Goal: Task Accomplishment & Management: Use online tool/utility

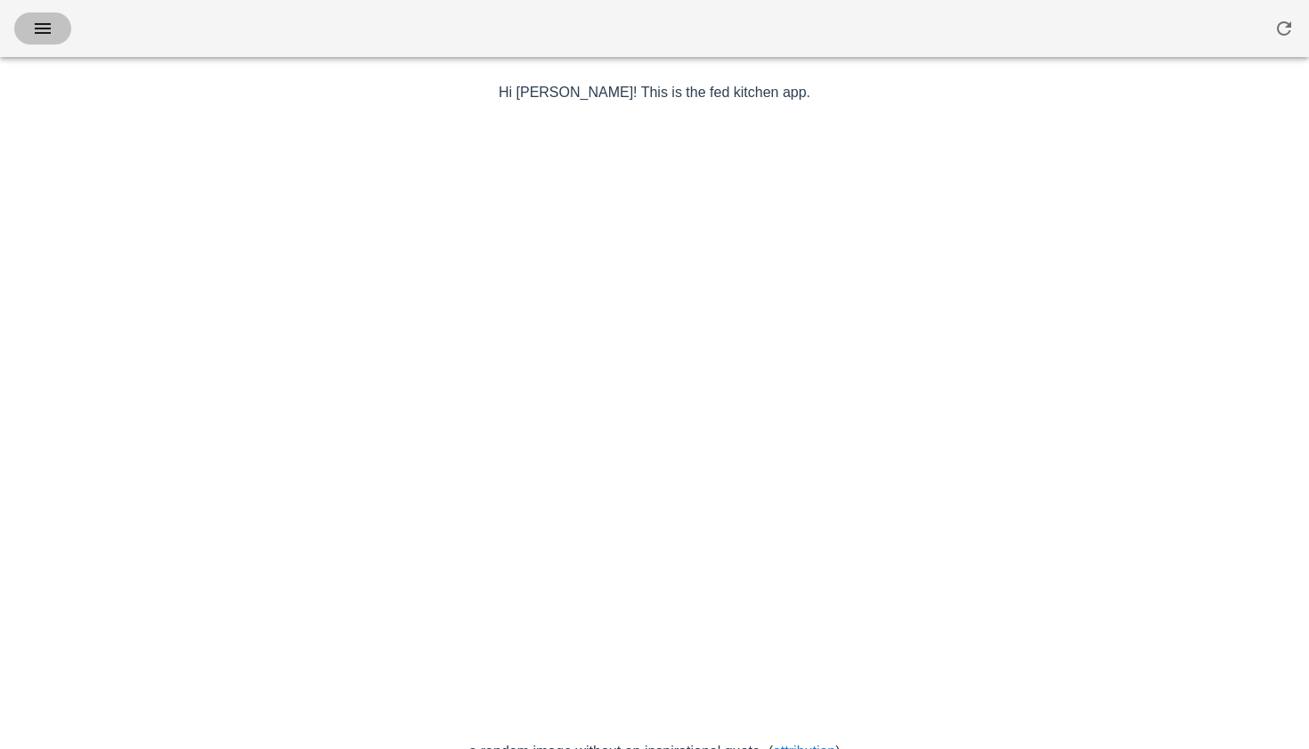
click at [48, 22] on icon "button" at bounding box center [42, 28] width 21 height 21
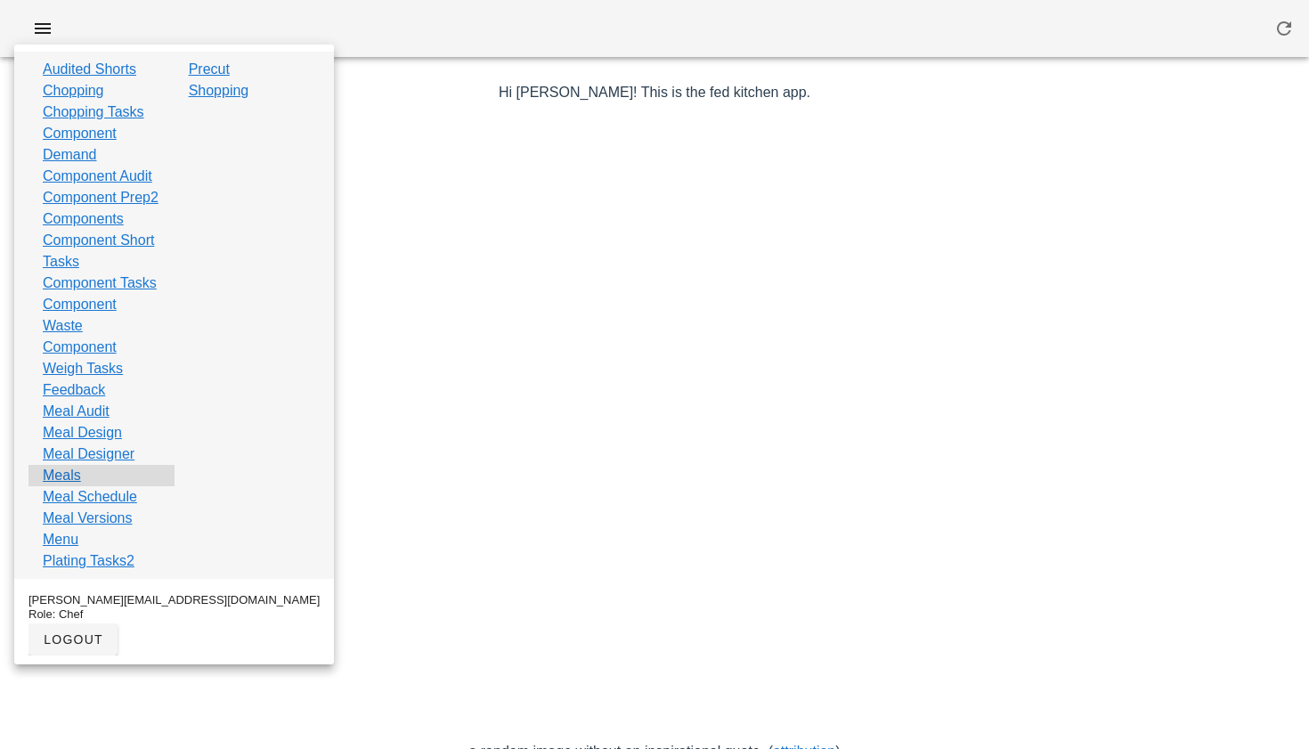
click at [80, 486] on div "Meals" at bounding box center [101, 475] width 146 height 21
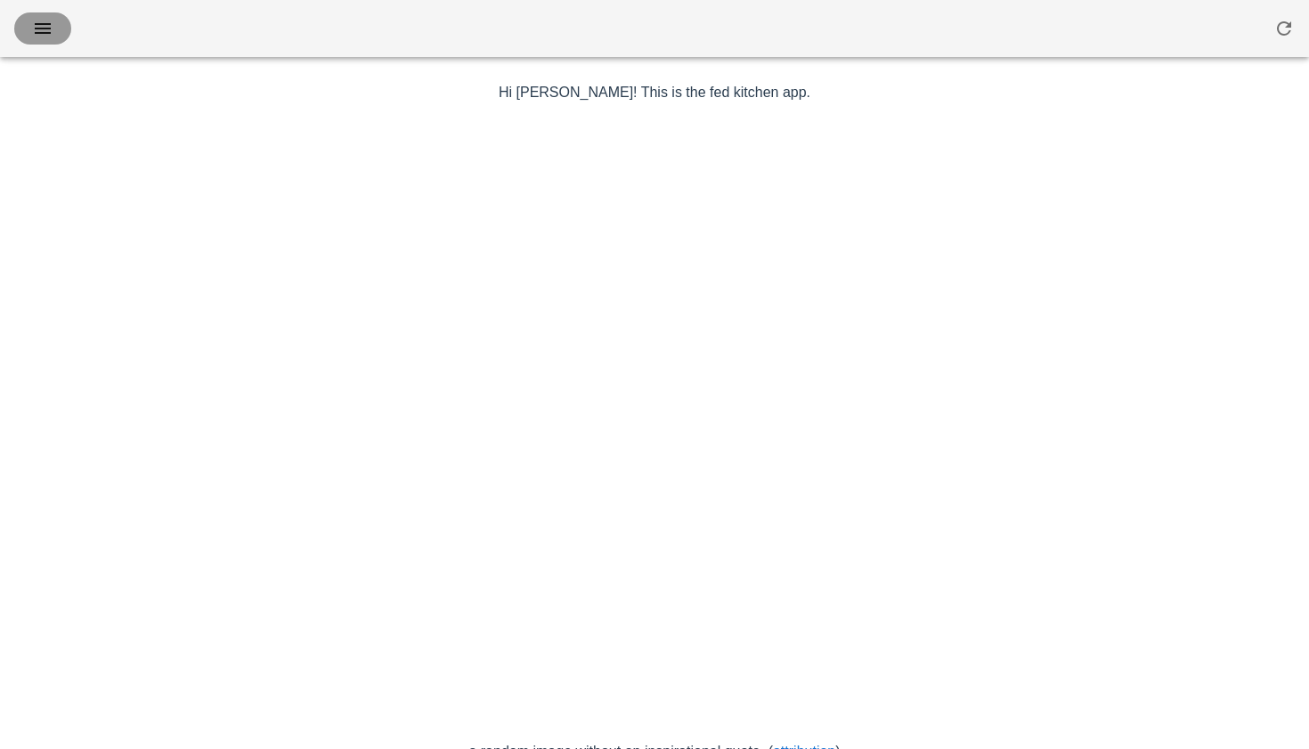
click at [30, 19] on span "button" at bounding box center [42, 28] width 28 height 21
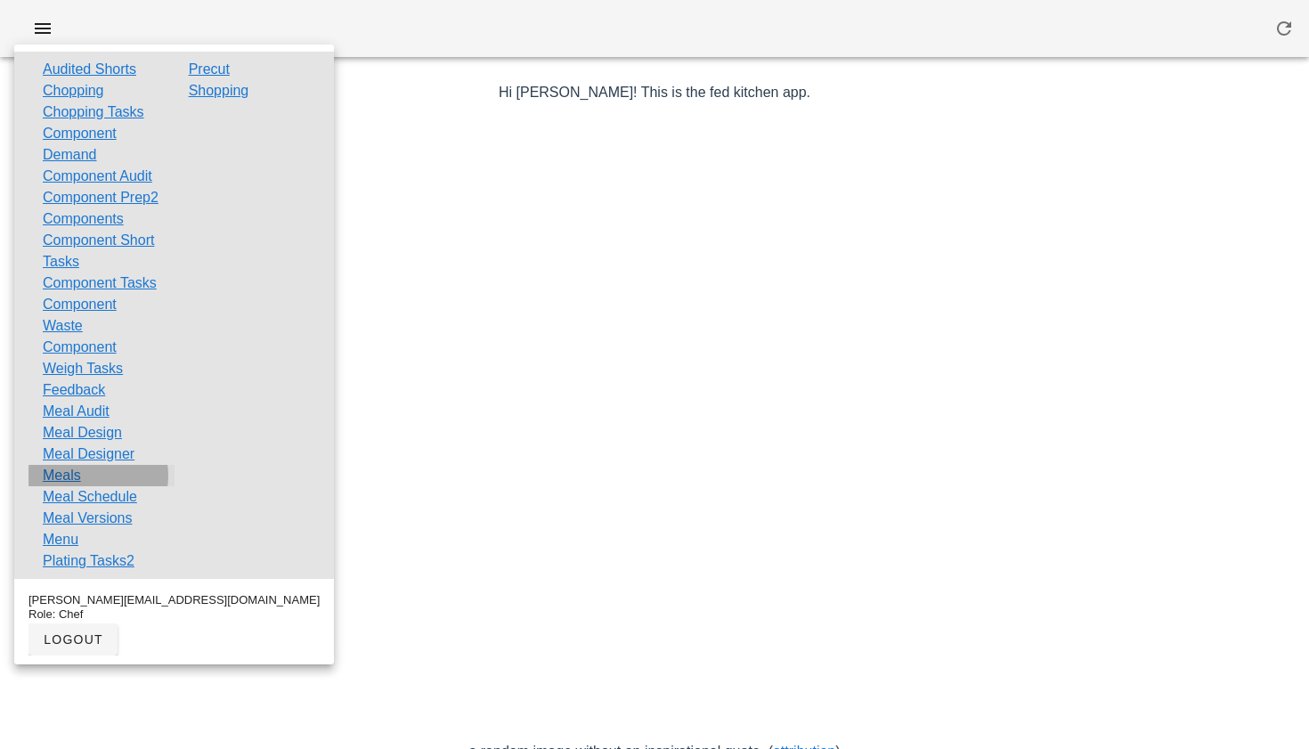
click at [76, 486] on link "Meals" at bounding box center [62, 475] width 38 height 21
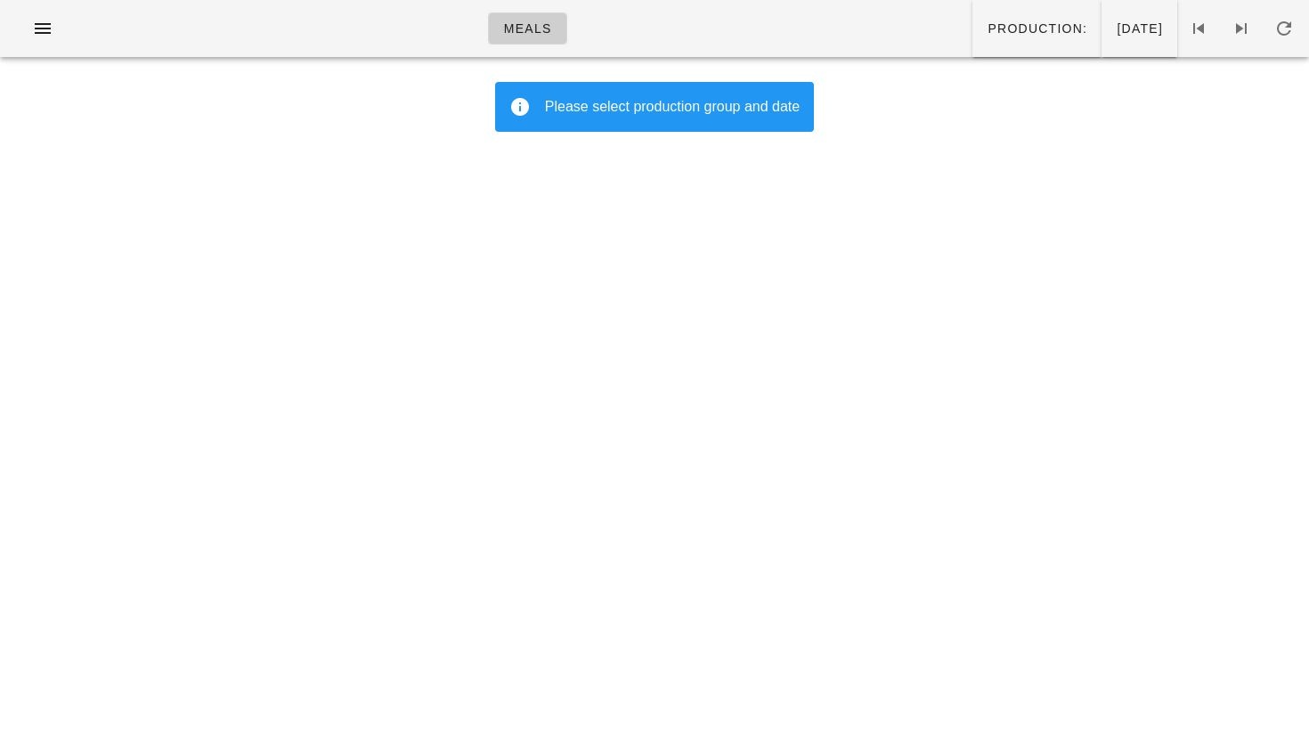
click at [625, 118] on div "Please select production group and date" at bounding box center [654, 107] width 319 height 50
click at [975, 37] on button "Production:" at bounding box center [1036, 28] width 129 height 57
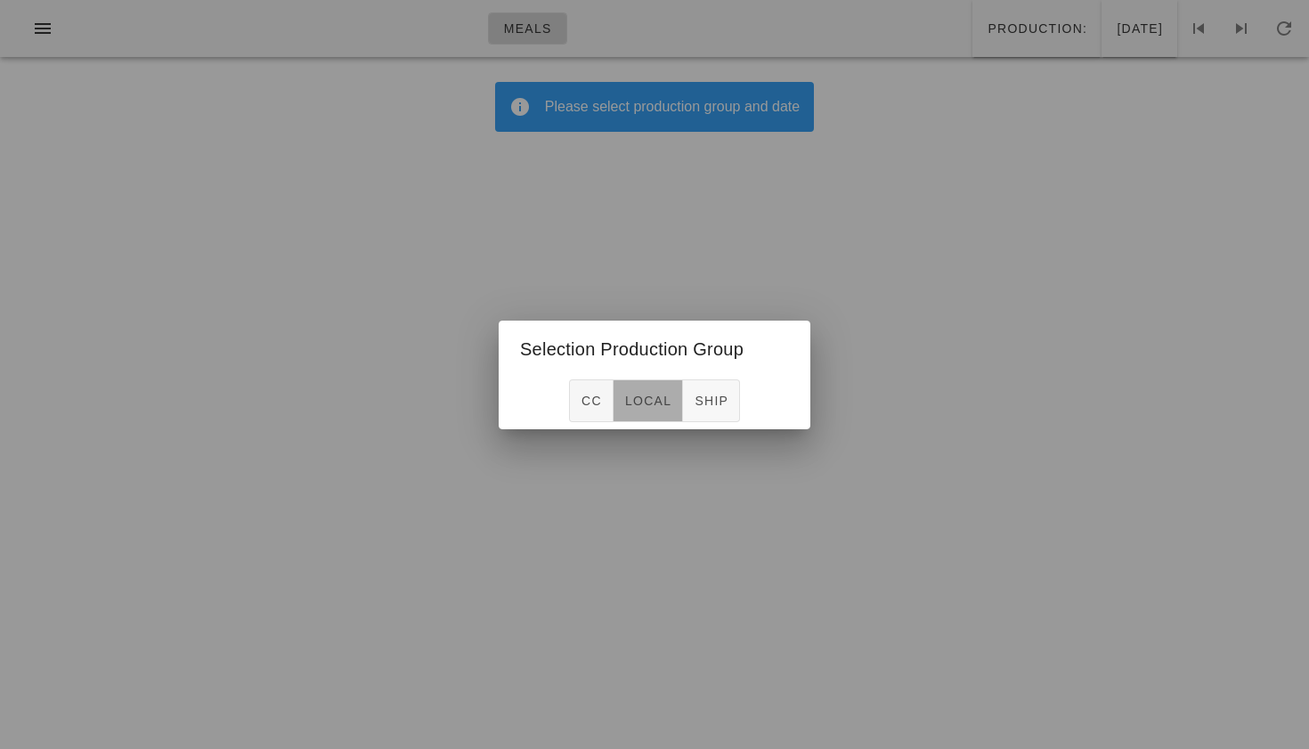
click at [638, 410] on button "local" at bounding box center [647, 400] width 69 height 43
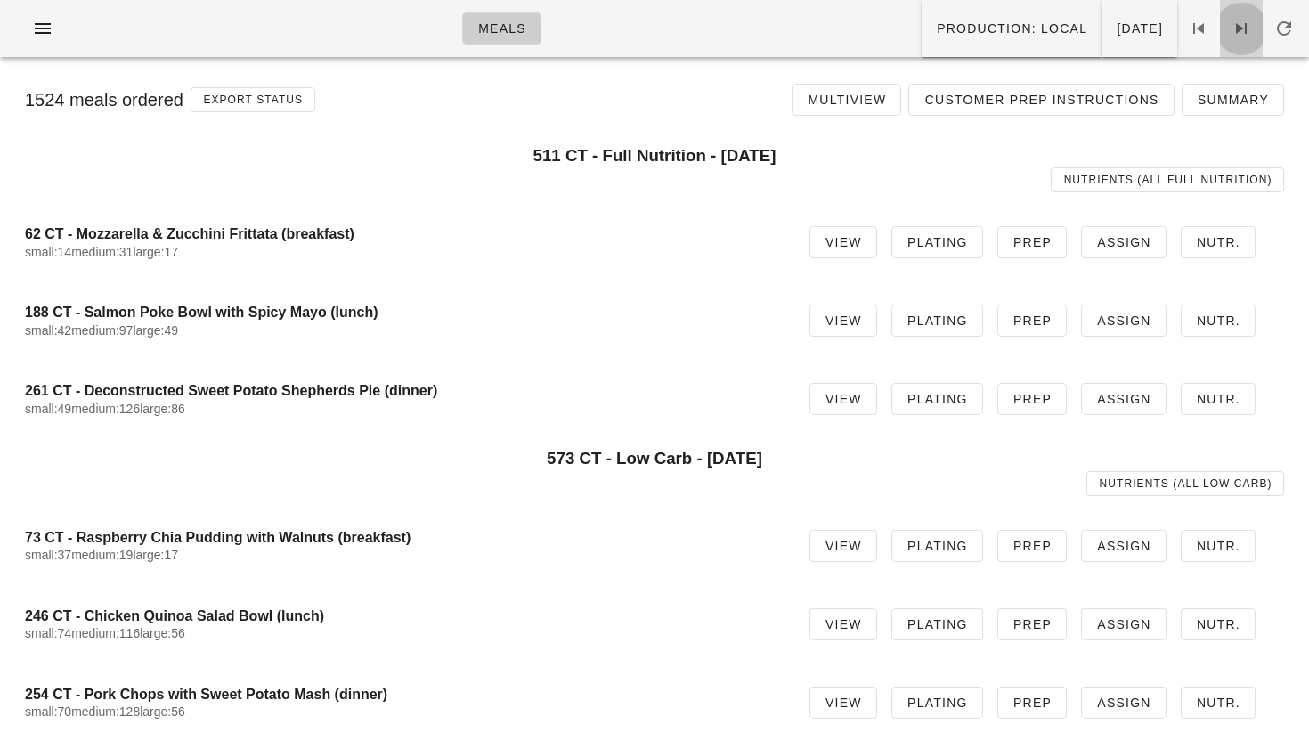
click at [1260, 25] on span at bounding box center [1241, 28] width 43 height 21
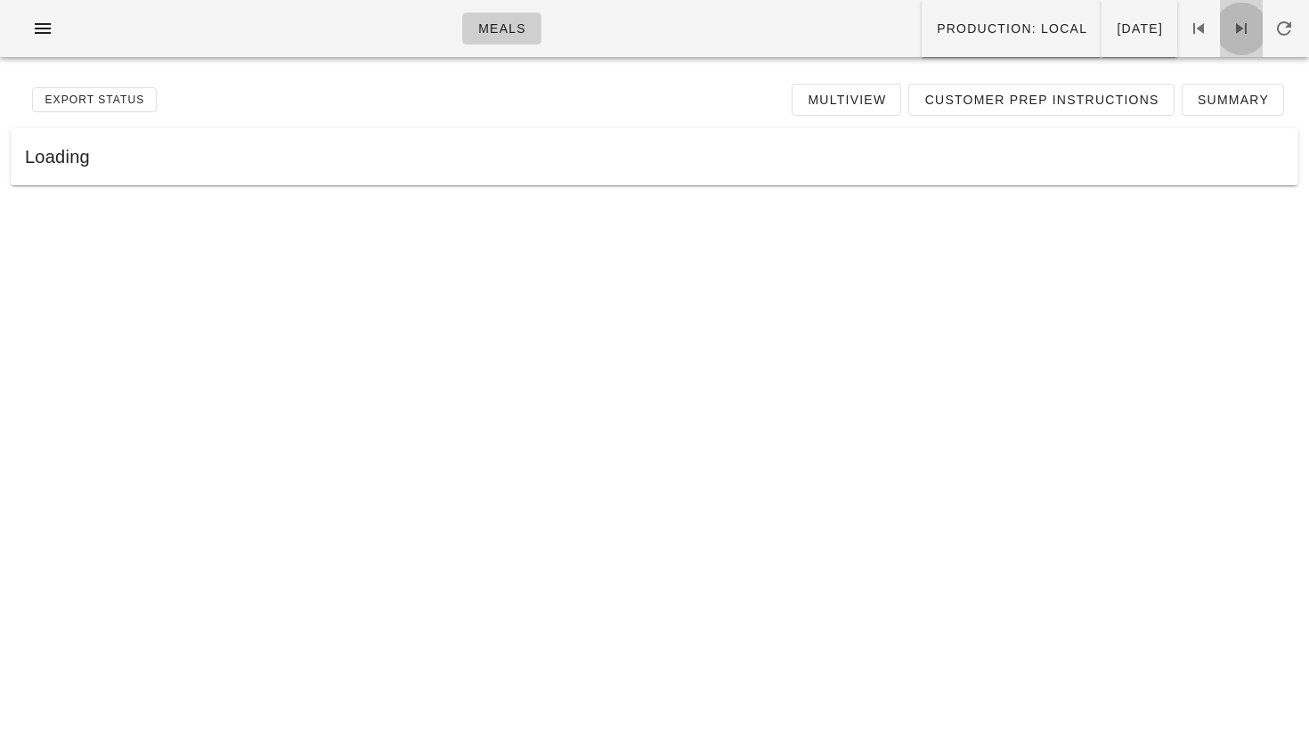
click at [1260, 25] on span at bounding box center [1241, 28] width 43 height 21
click at [1236, 28] on icon at bounding box center [1240, 28] width 21 height 21
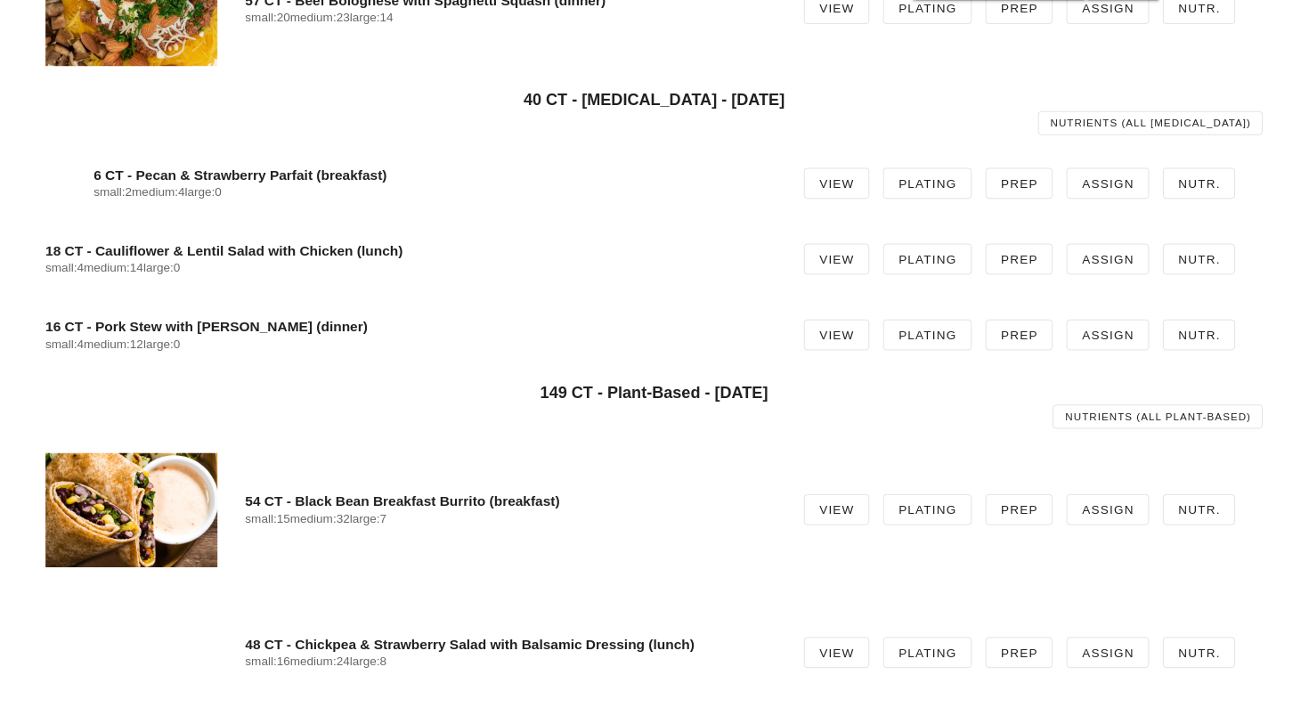
scroll to position [1582, 0]
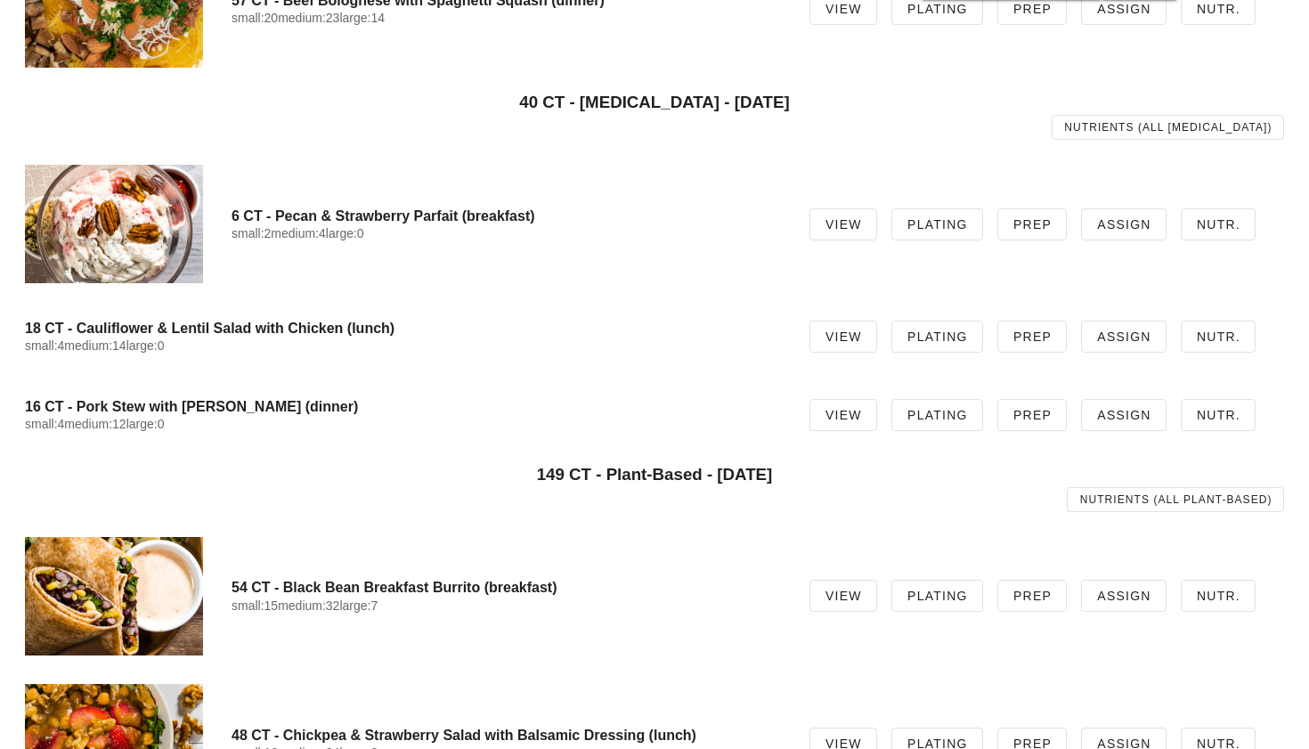
click at [152, 593] on div at bounding box center [114, 596] width 178 height 118
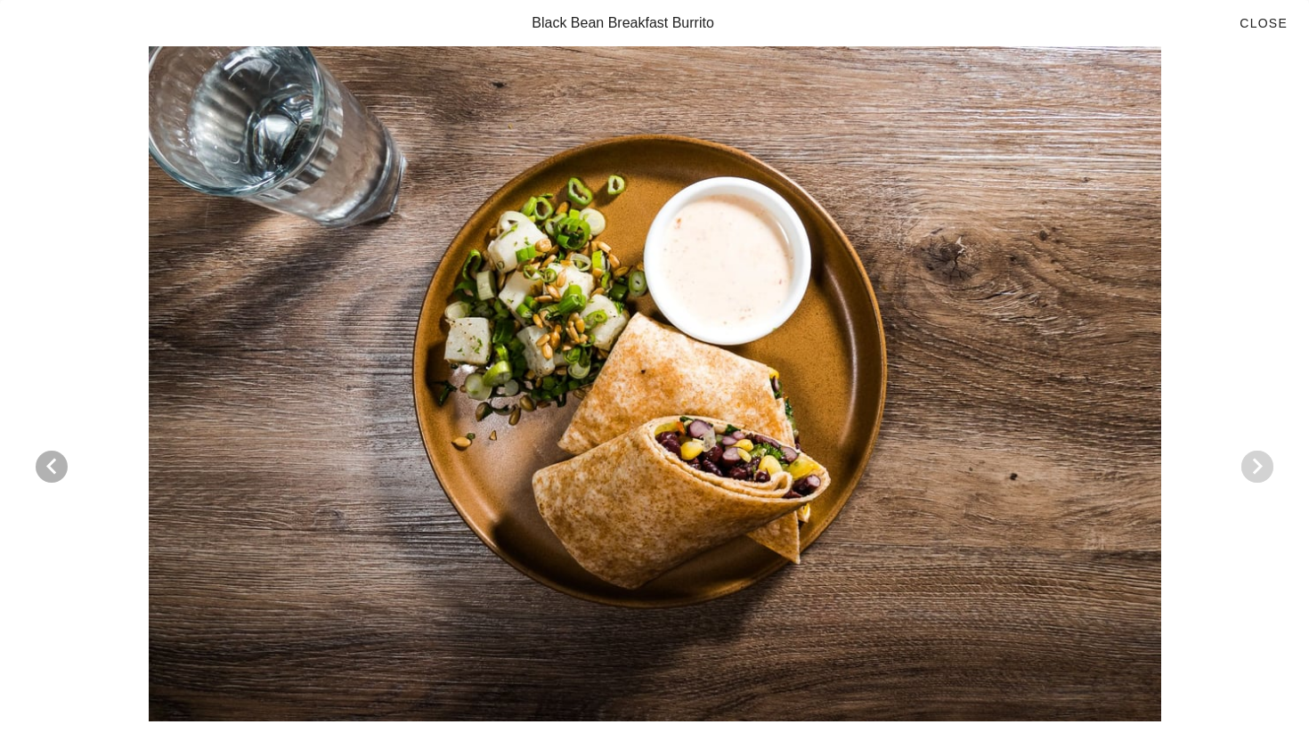
click at [1248, 464] on icon "Next visual" at bounding box center [1257, 466] width 21 height 21
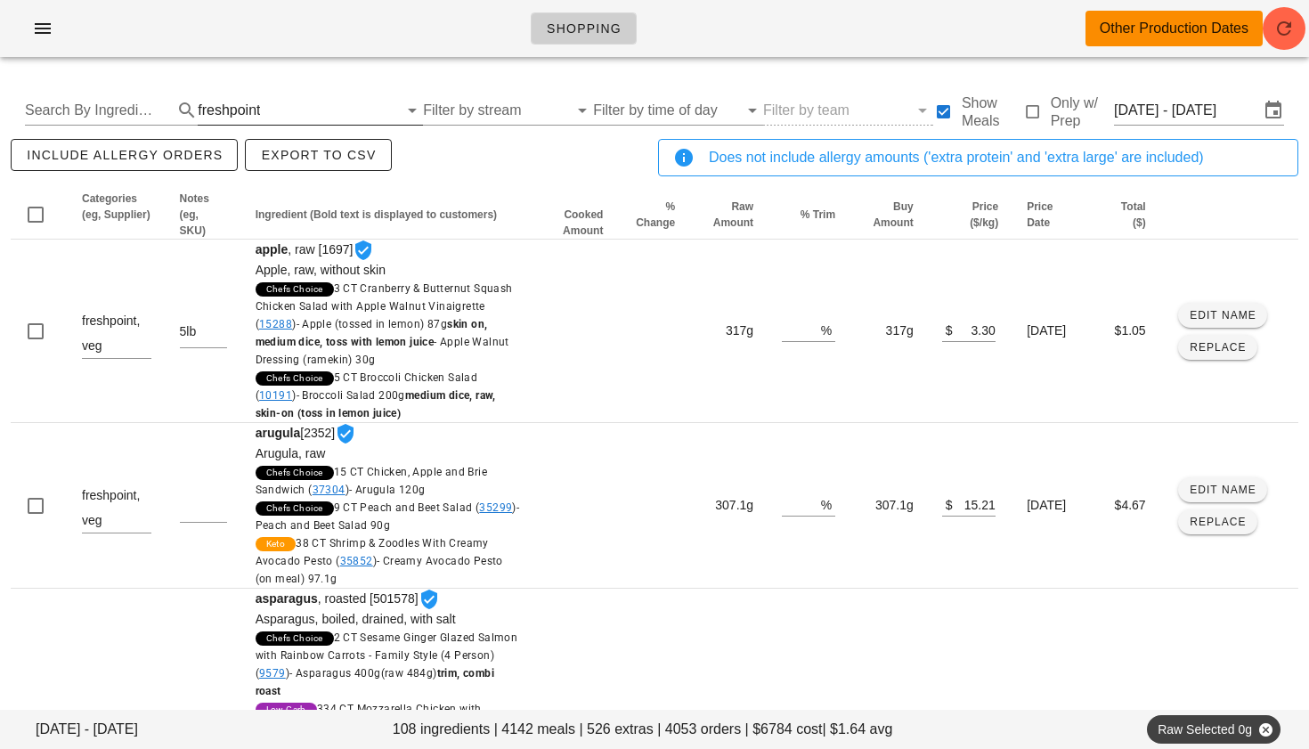
click at [321, 106] on input "text" at bounding box center [331, 110] width 134 height 28
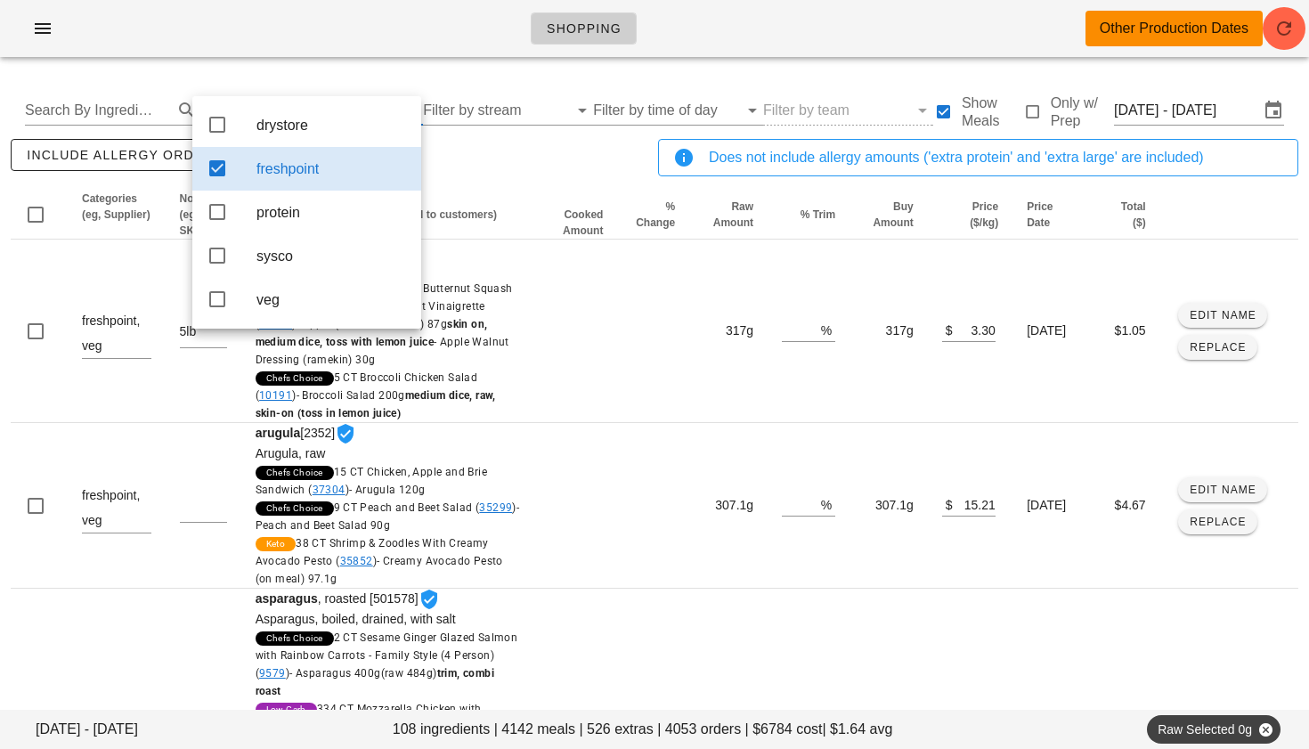
click at [228, 168] on div "freshpoint" at bounding box center [306, 169] width 229 height 44
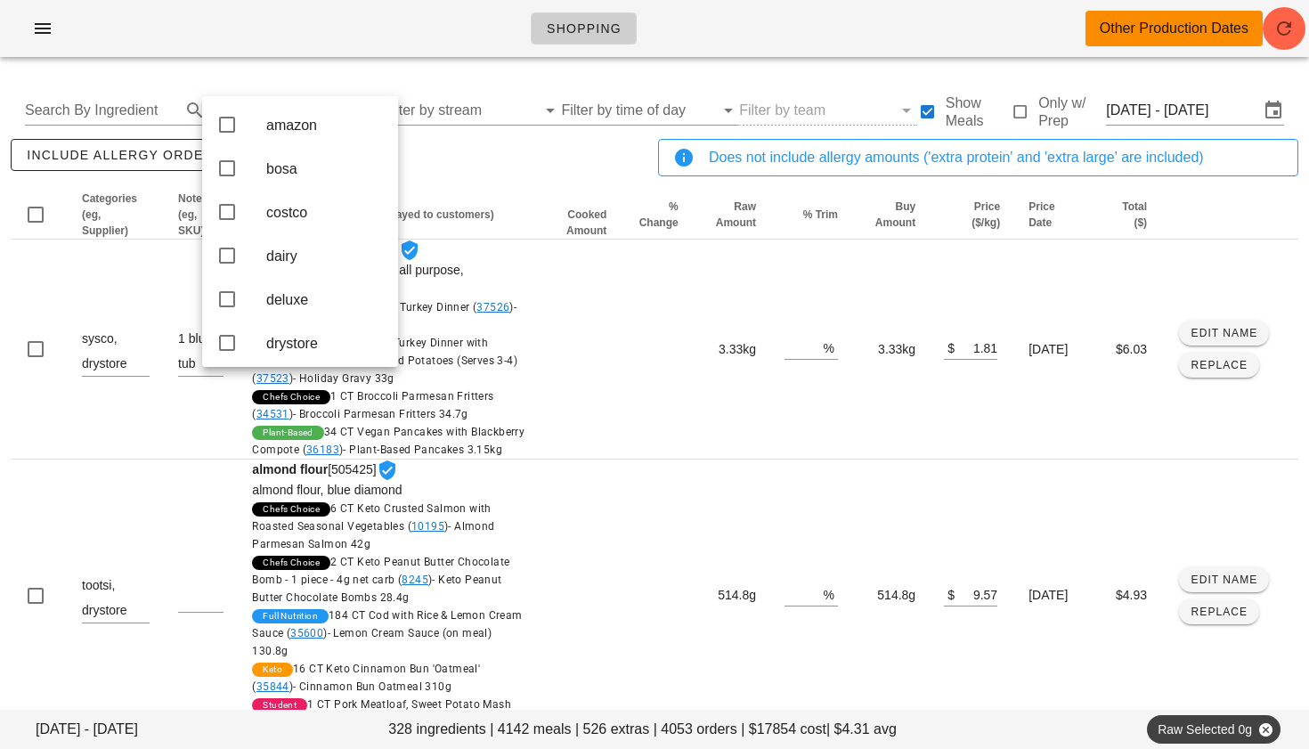
click at [461, 164] on div "include allergy orders Export to CSV" at bounding box center [330, 164] width 647 height 59
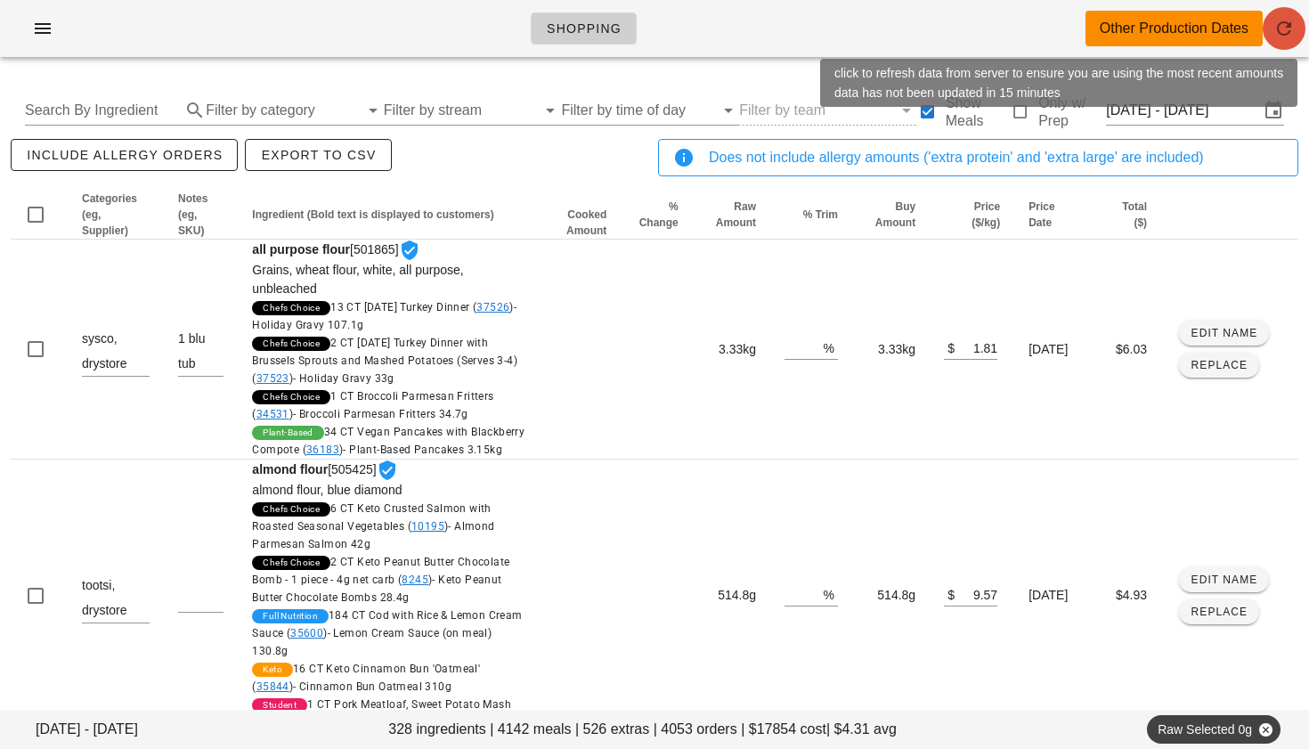
click at [1303, 28] on span "button" at bounding box center [1284, 28] width 43 height 21
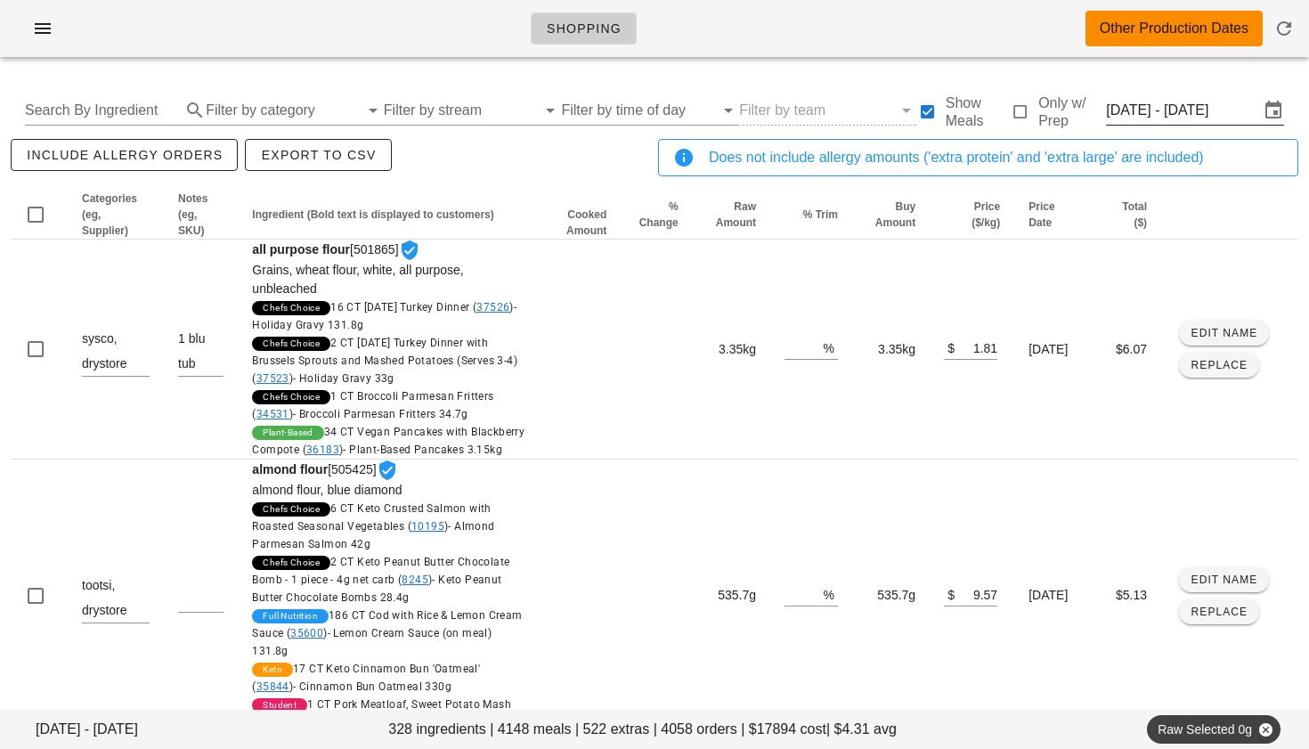
click at [1187, 104] on input "[DATE] - [DATE]" at bounding box center [1182, 110] width 153 height 28
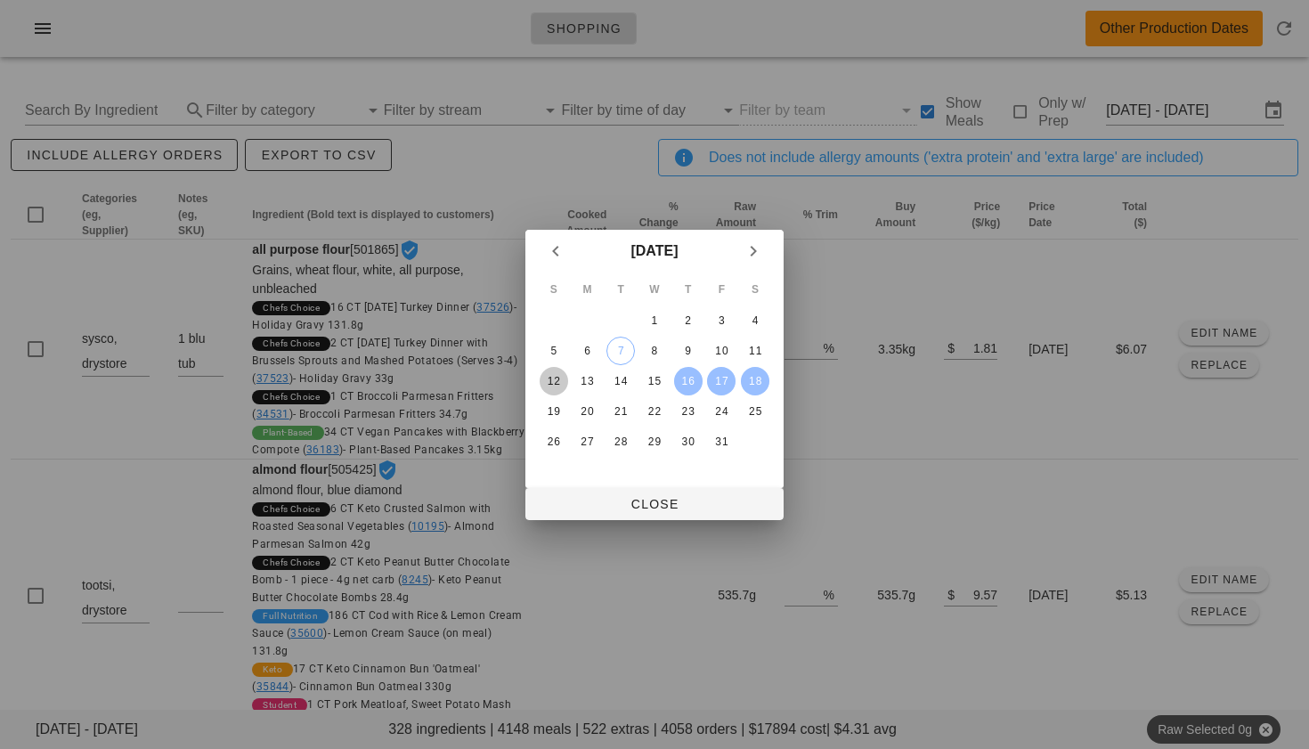
click at [559, 378] on div "12" at bounding box center [554, 381] width 28 height 12
click at [745, 384] on div "18" at bounding box center [755, 381] width 28 height 12
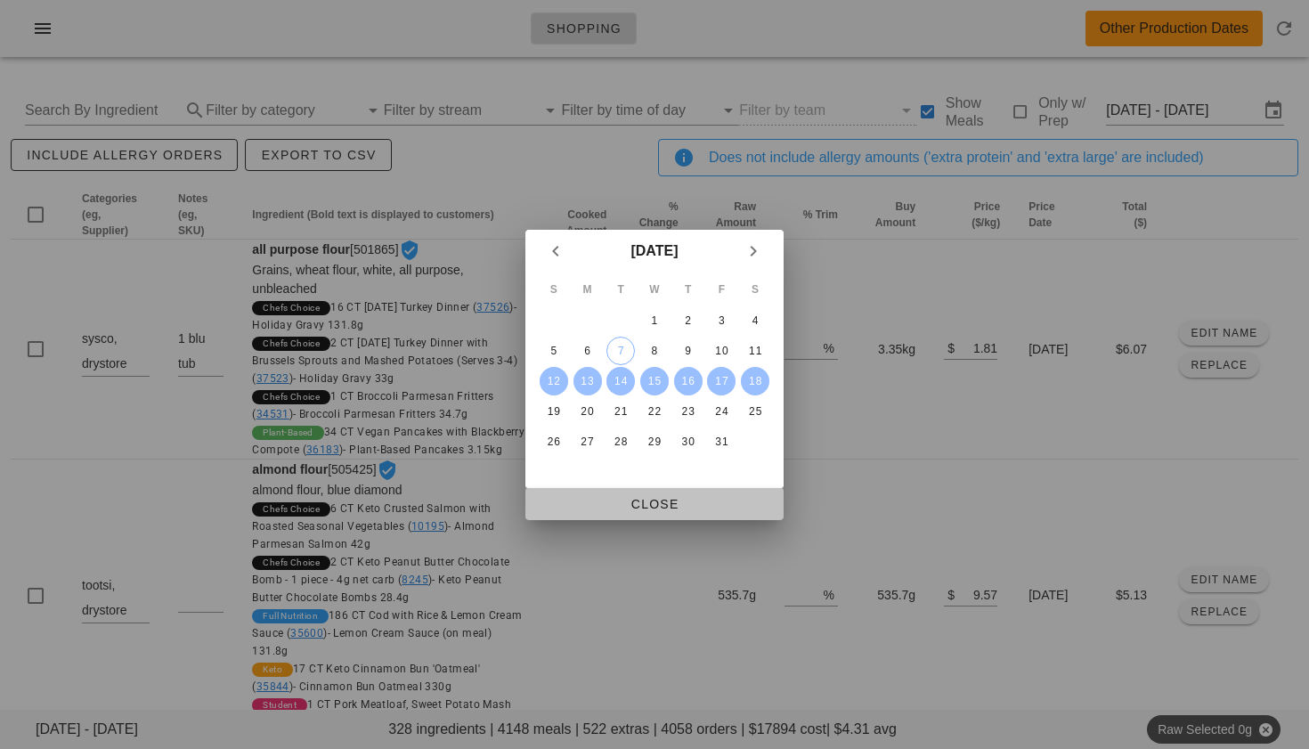
click at [634, 502] on span "Close" at bounding box center [655, 504] width 230 height 14
type input "[DATE] - [DATE]"
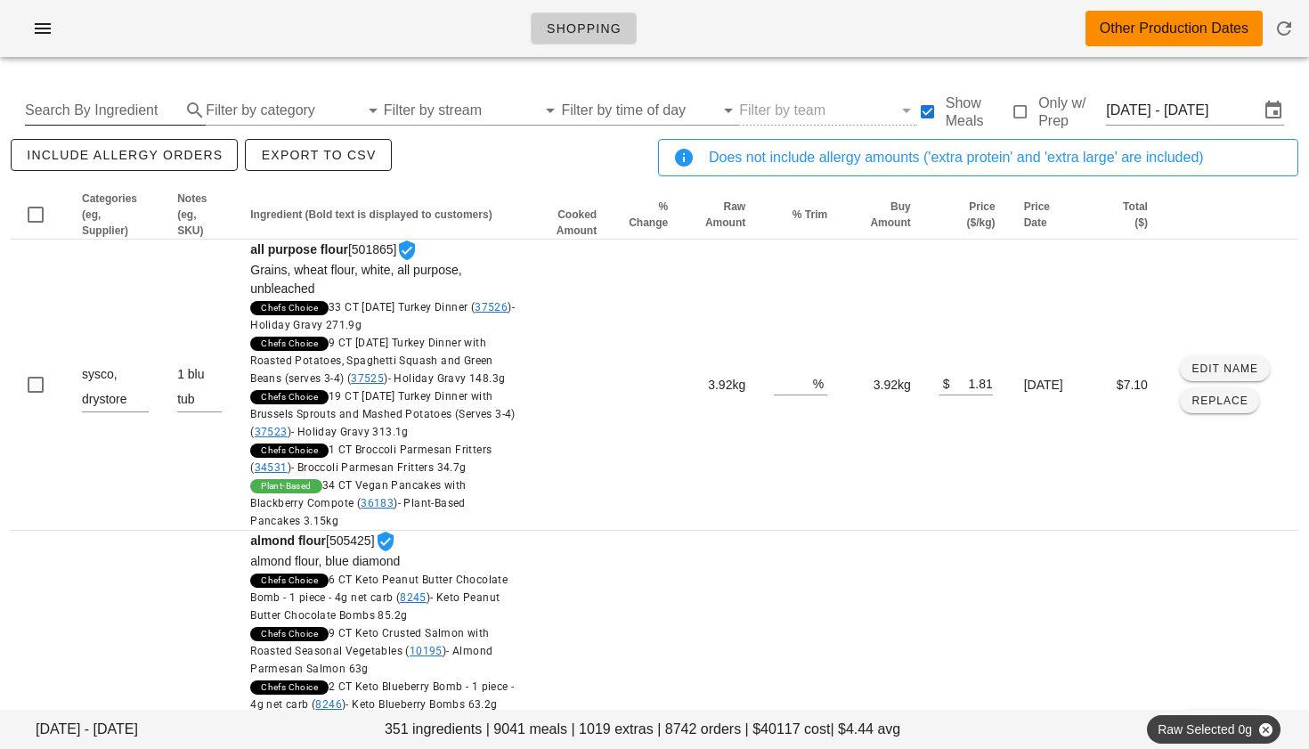
click at [146, 112] on input "Search By Ingredient" at bounding box center [101, 110] width 152 height 28
type input "chicken"
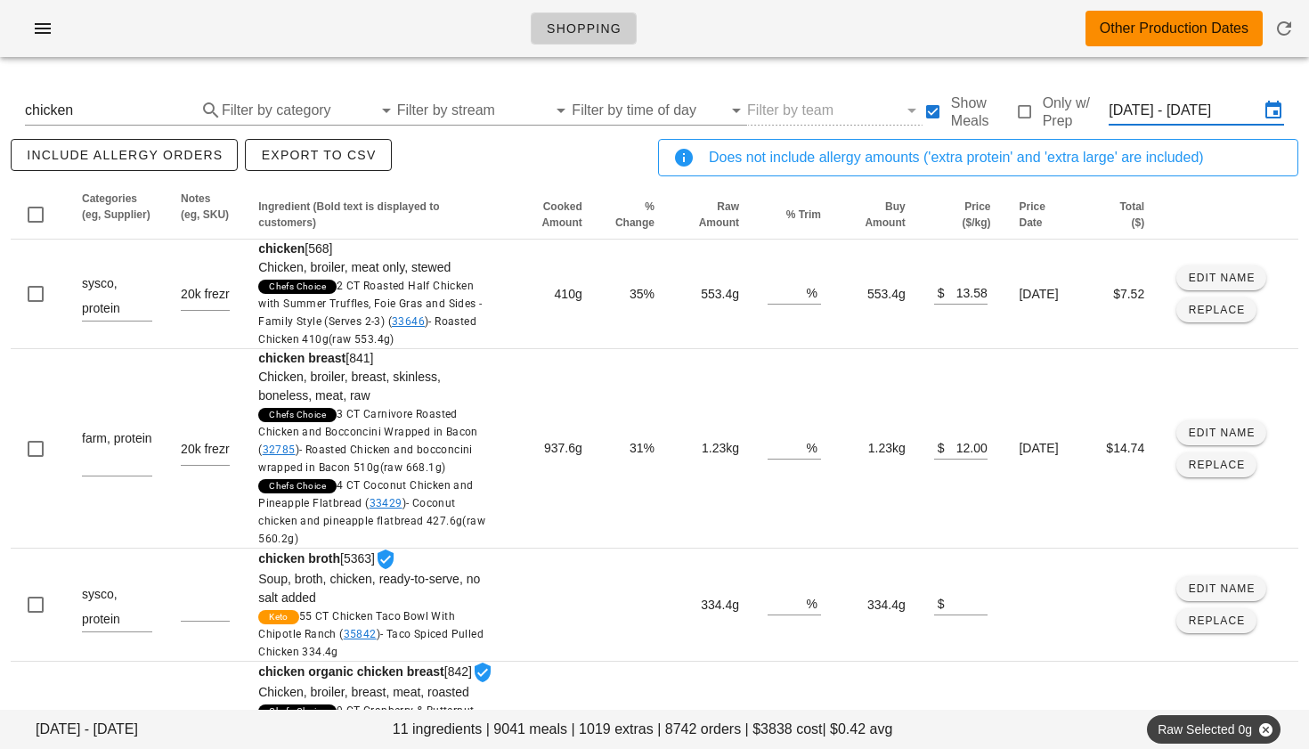
click at [1139, 107] on input "[DATE] - [DATE]" at bounding box center [1184, 110] width 150 height 28
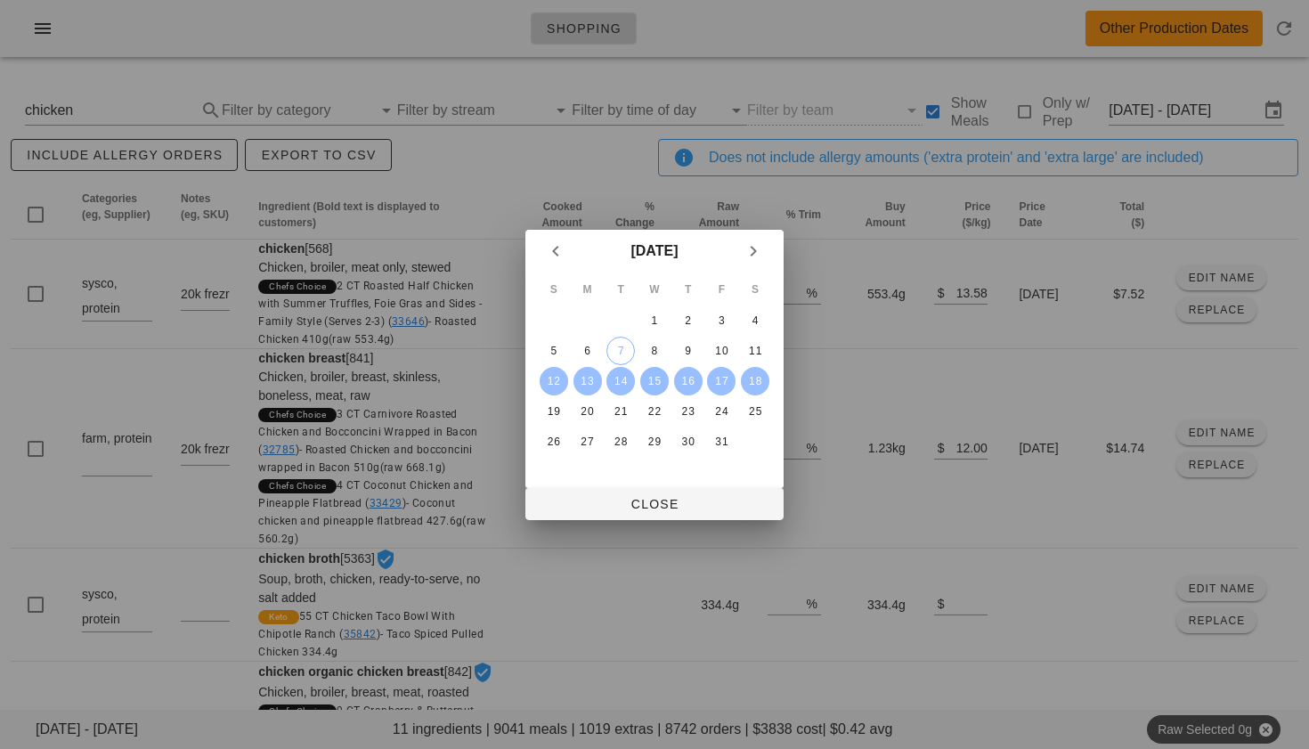
click at [652, 375] on div "15" at bounding box center [654, 381] width 28 height 12
click at [565, 378] on div "12" at bounding box center [554, 381] width 28 height 12
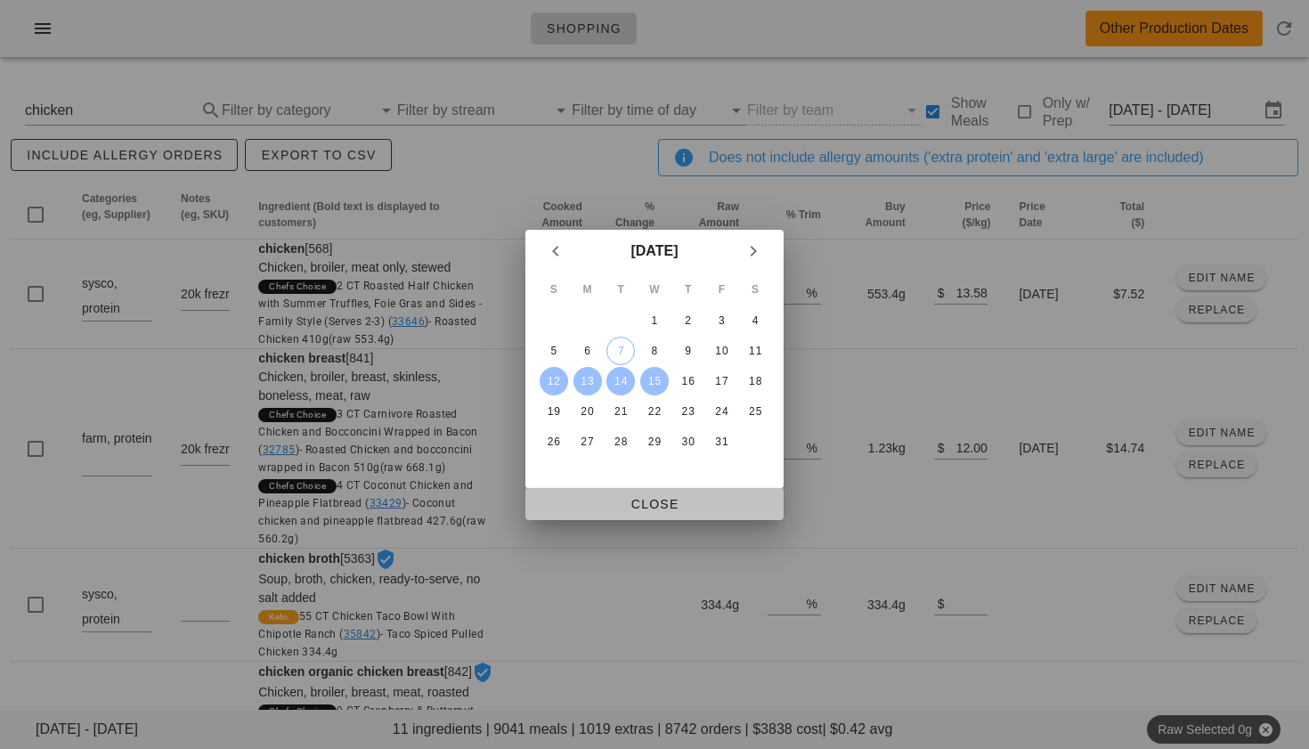
click at [659, 499] on span "Close" at bounding box center [655, 504] width 230 height 14
type input "[DATE] - [DATE]"
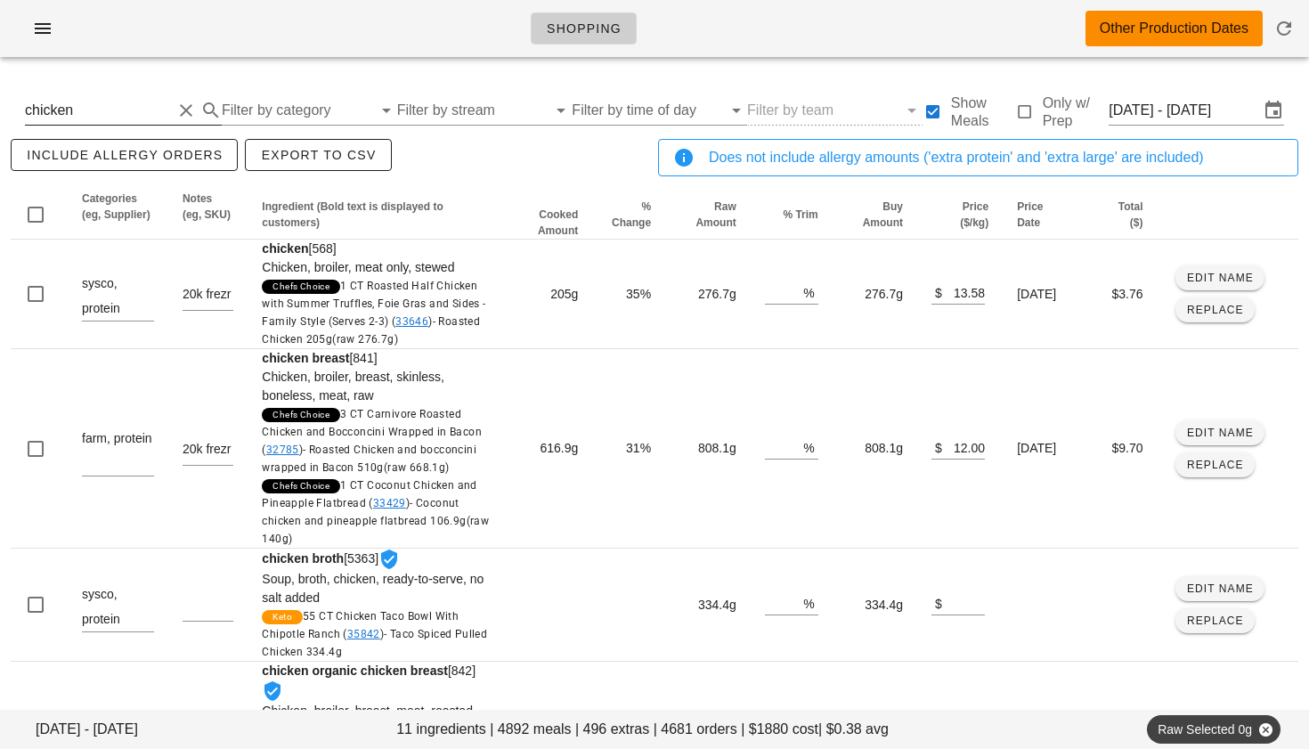
click at [185, 110] on button "Clear Search By Ingredient" at bounding box center [185, 110] width 21 height 21
type input "turkey"
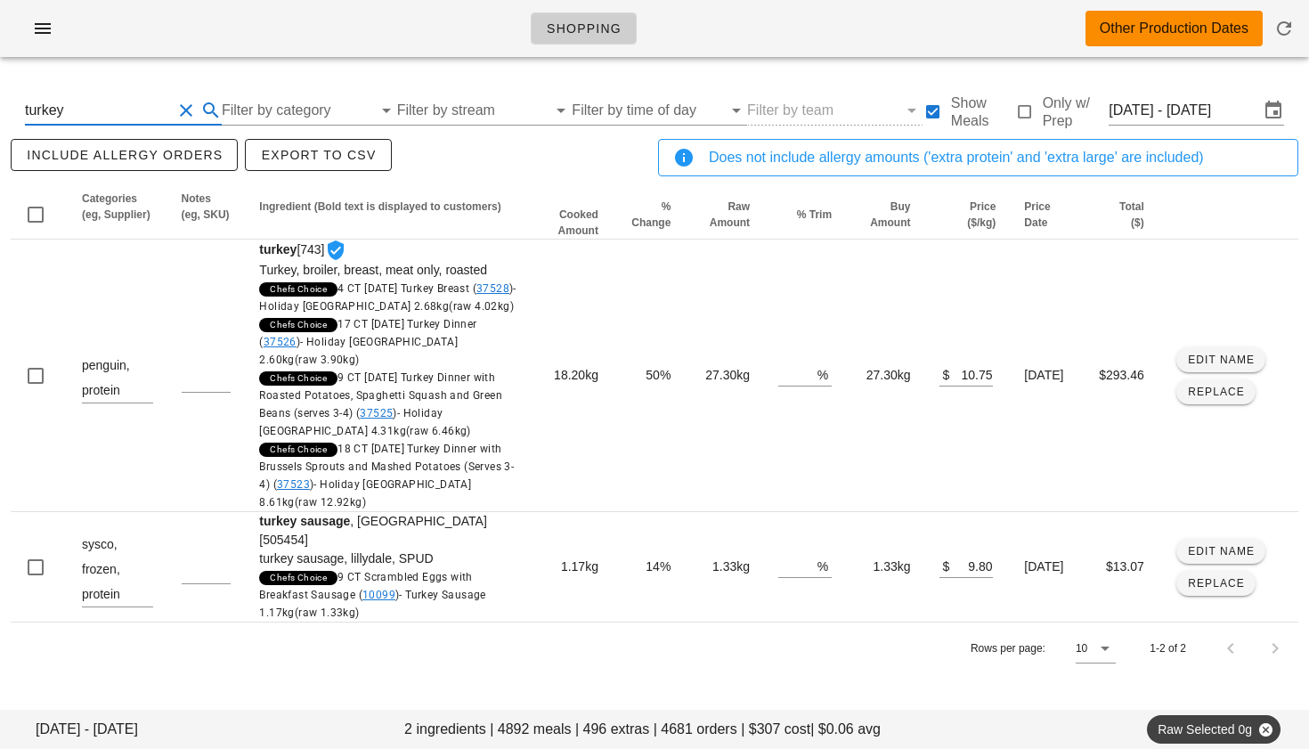
click at [179, 110] on button "Clear Search By Ingredient" at bounding box center [185, 110] width 21 height 21
click at [278, 111] on input "Filter by category" at bounding box center [282, 110] width 153 height 28
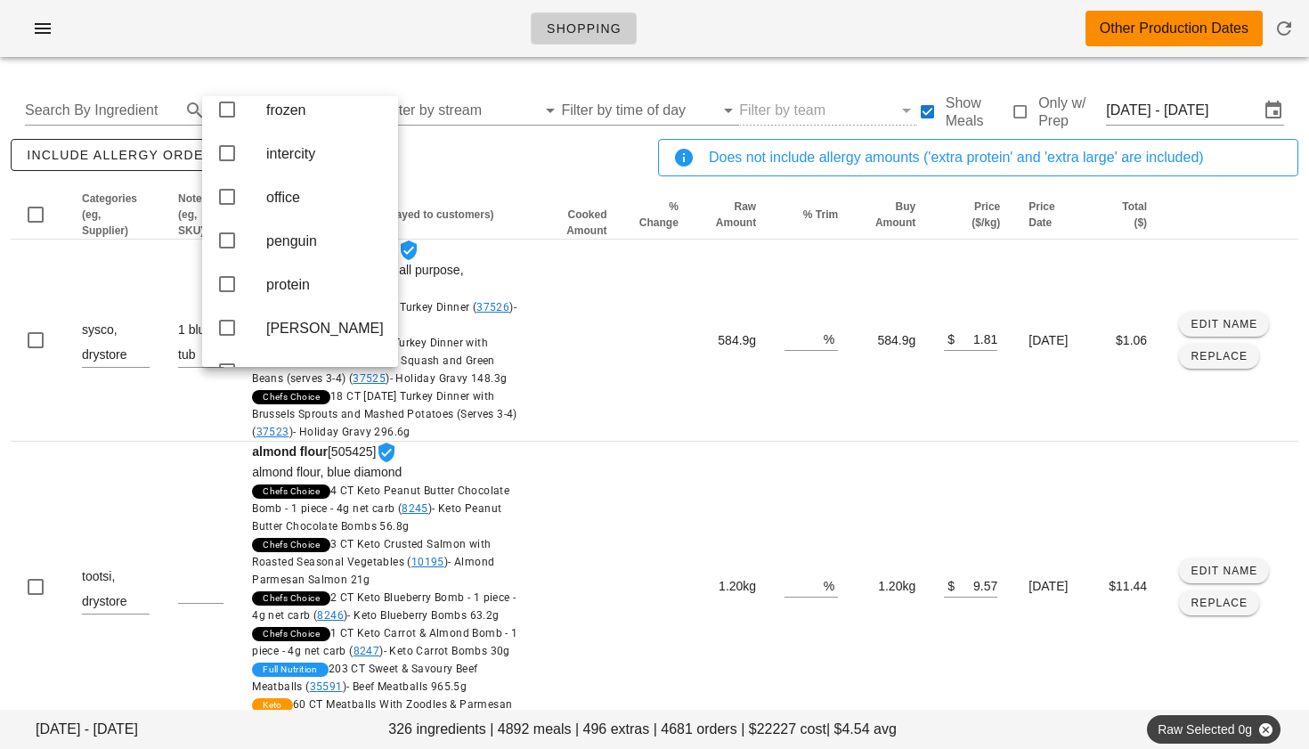
scroll to position [379, 0]
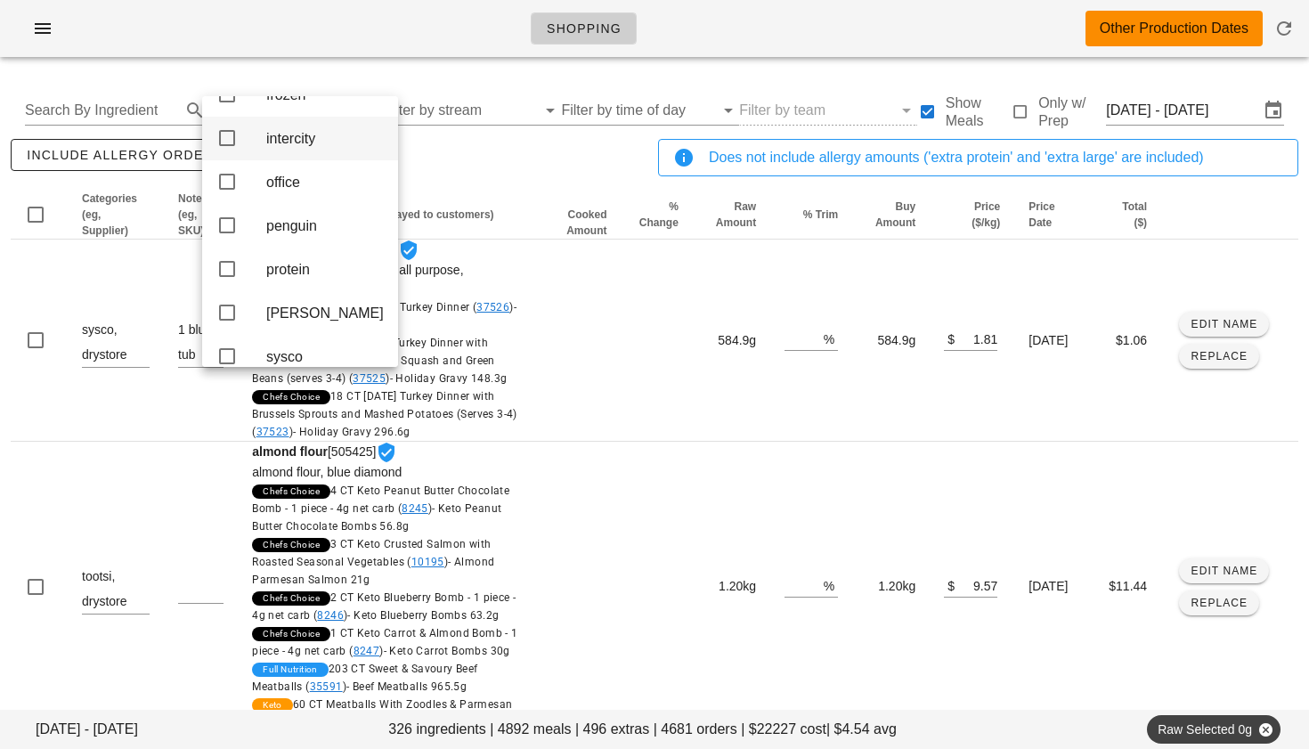
click at [229, 149] on icon at bounding box center [226, 137] width 21 height 21
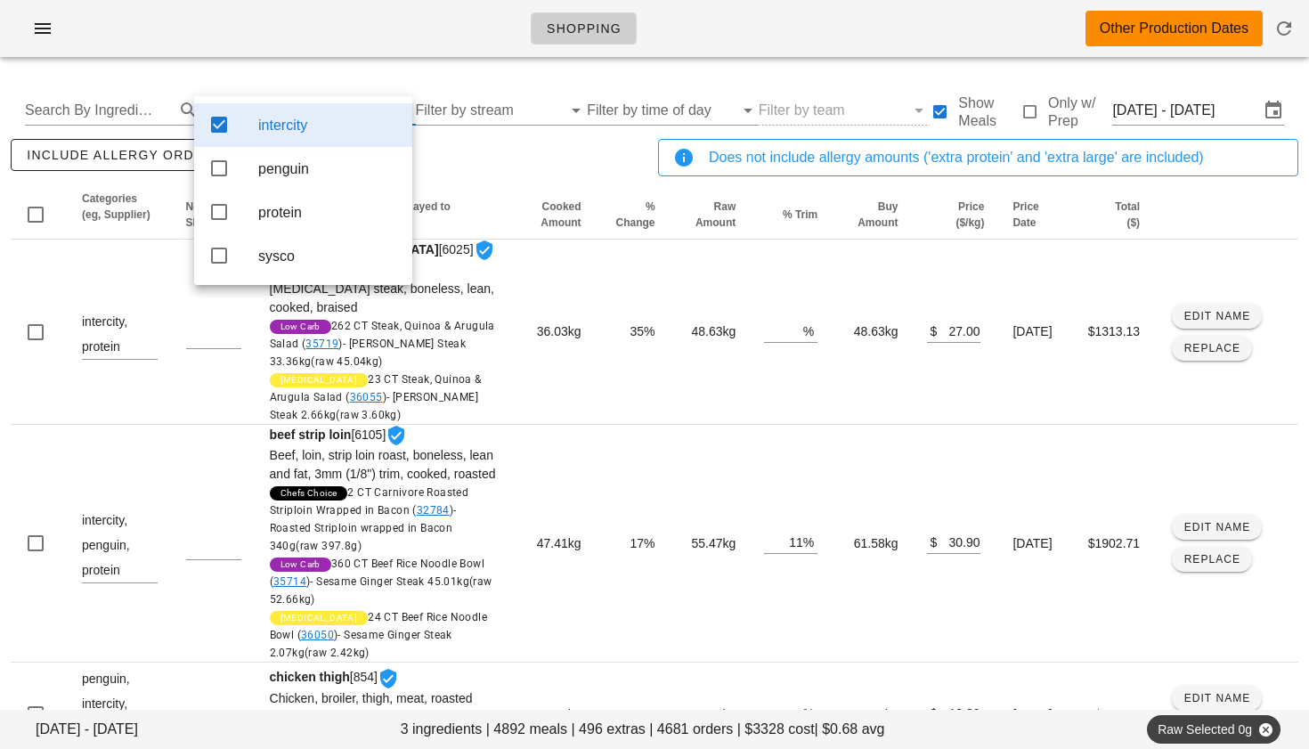
scroll to position [0, 0]
click at [226, 167] on icon at bounding box center [218, 168] width 21 height 21
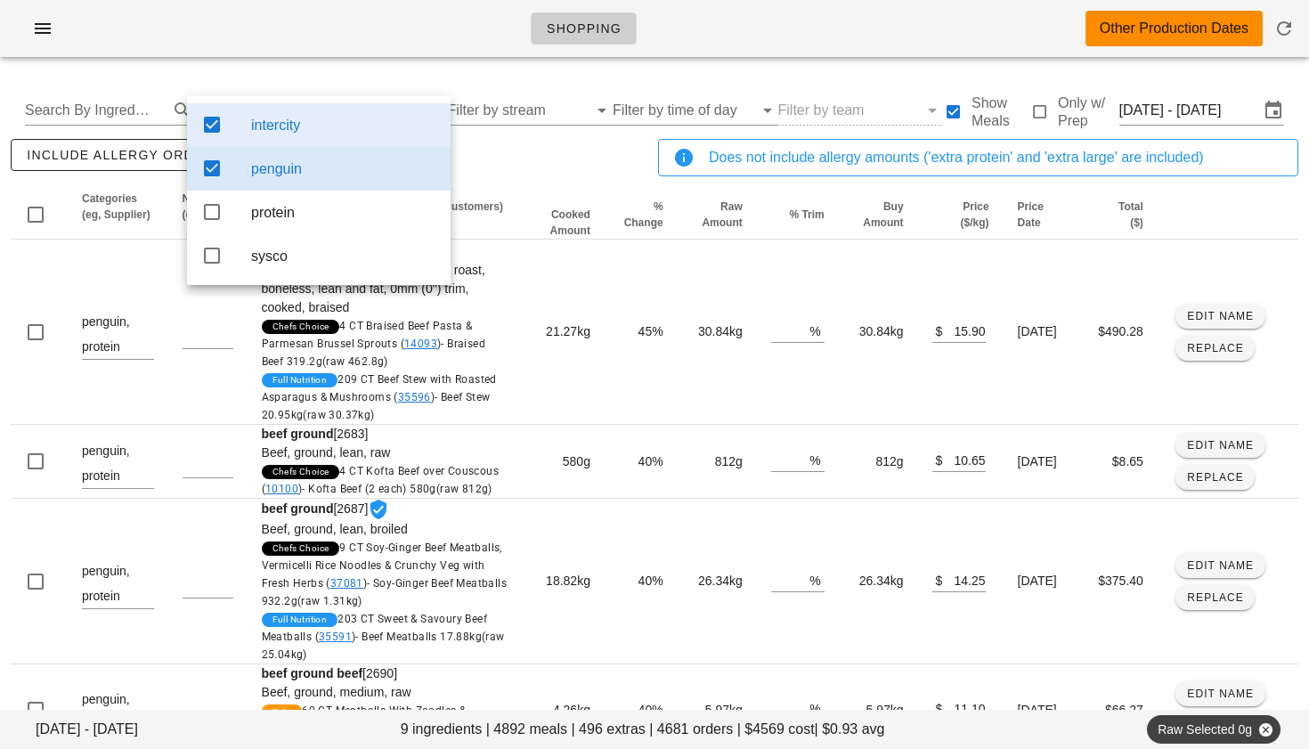
click at [512, 182] on div "include allergy orders Export to CSV" at bounding box center [330, 164] width 647 height 59
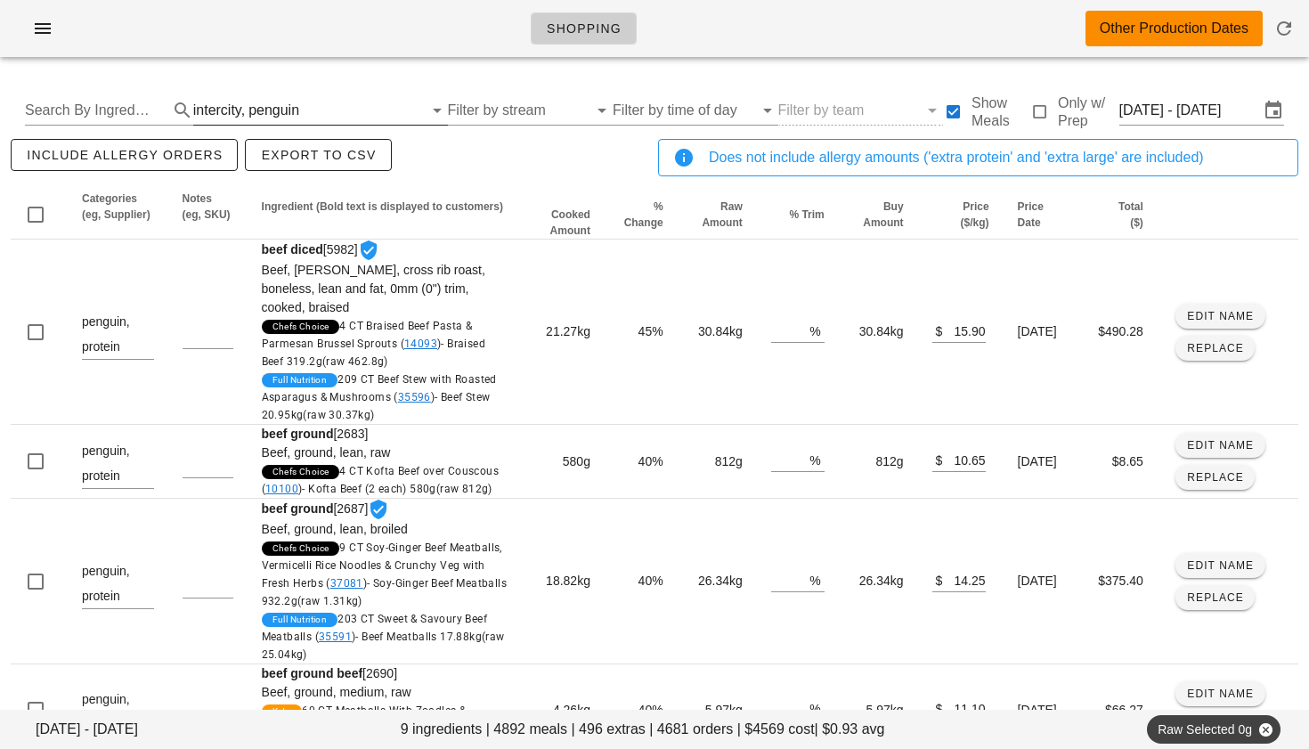
click at [303, 106] on input "text" at bounding box center [362, 110] width 119 height 28
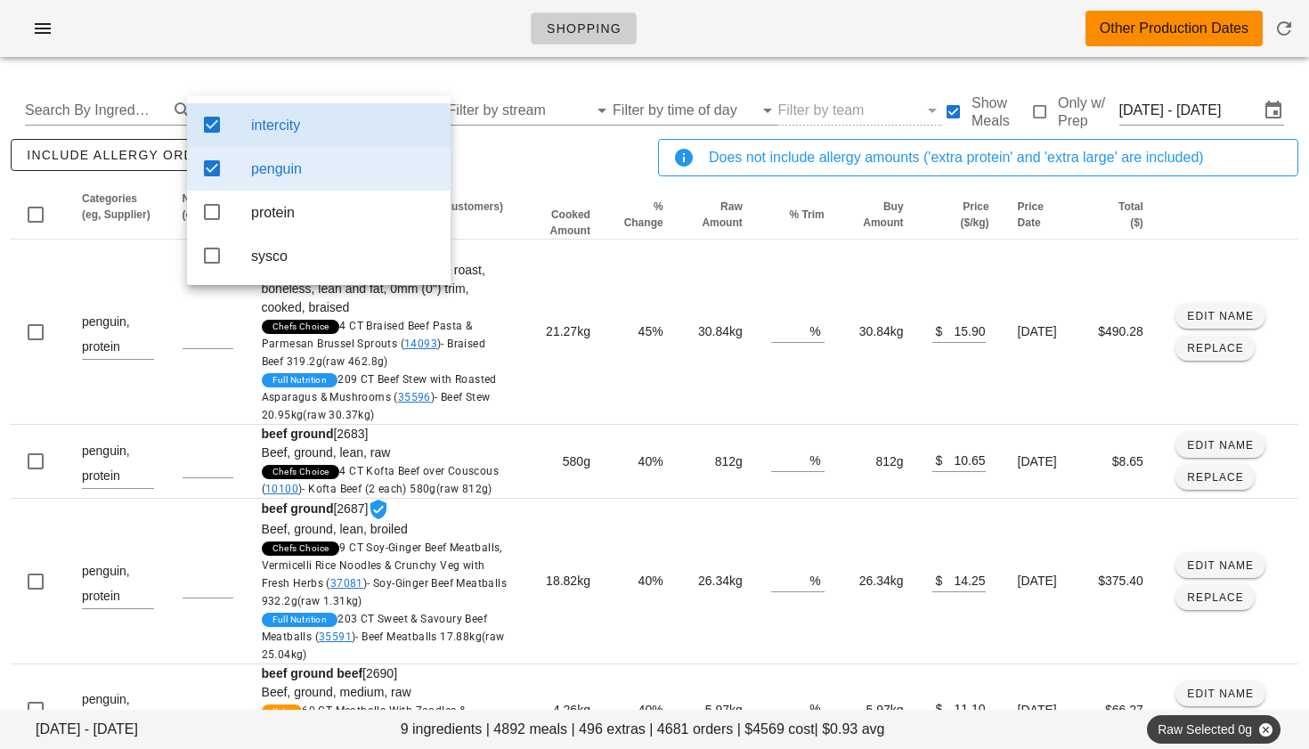
click at [215, 124] on icon at bounding box center [211, 124] width 21 height 21
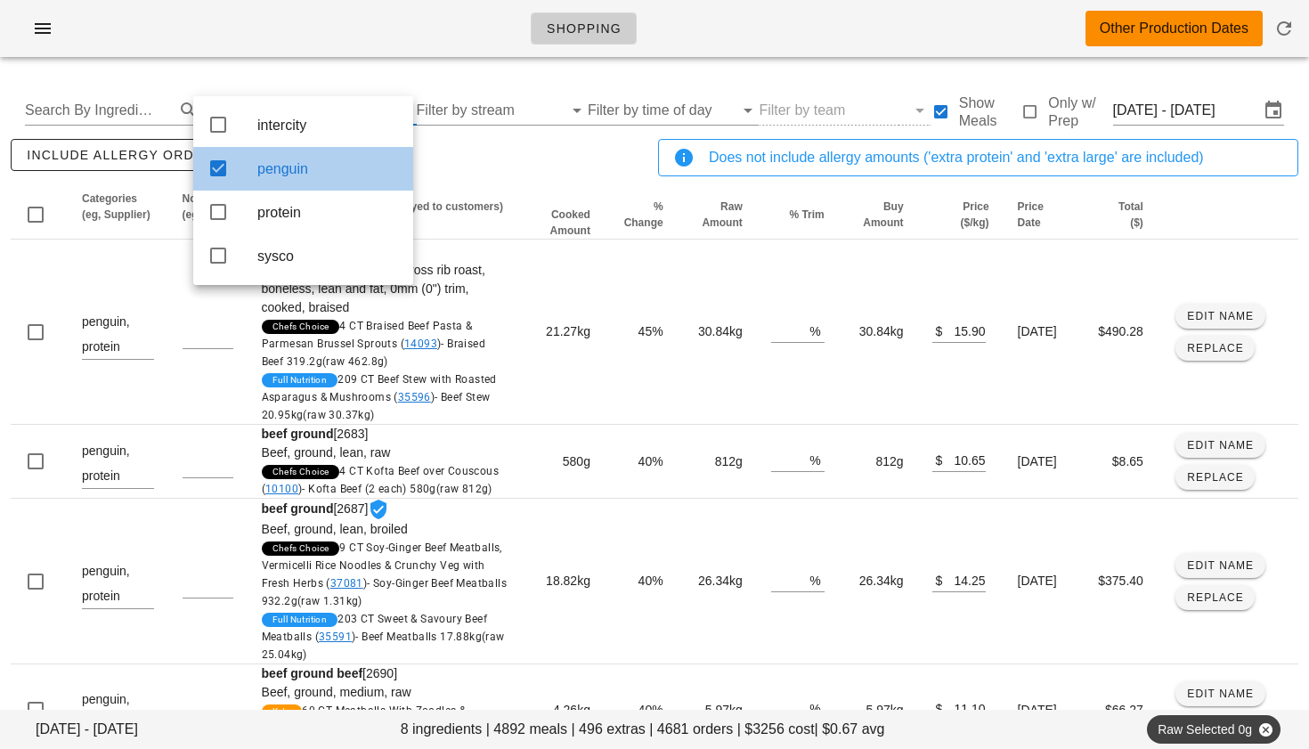
click at [215, 159] on icon at bounding box center [217, 168] width 21 height 21
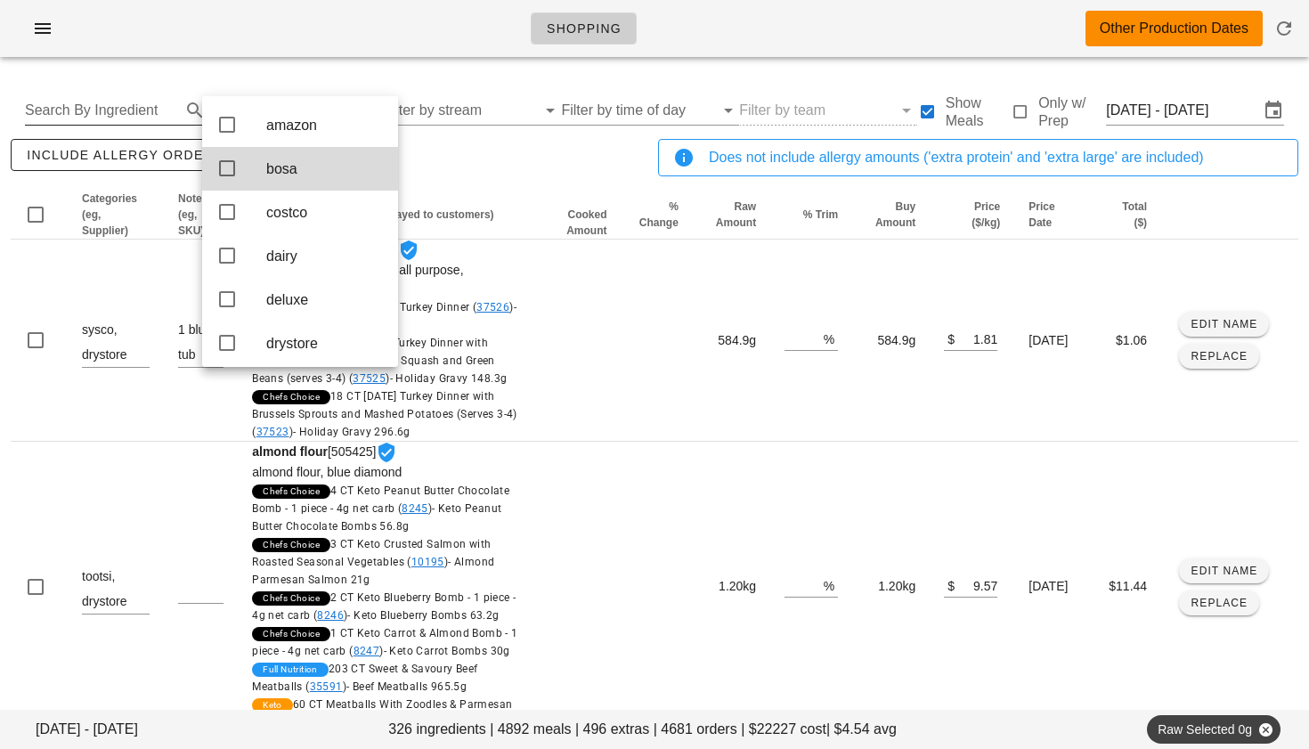
click at [141, 109] on input "Search By Ingredient" at bounding box center [101, 110] width 152 height 28
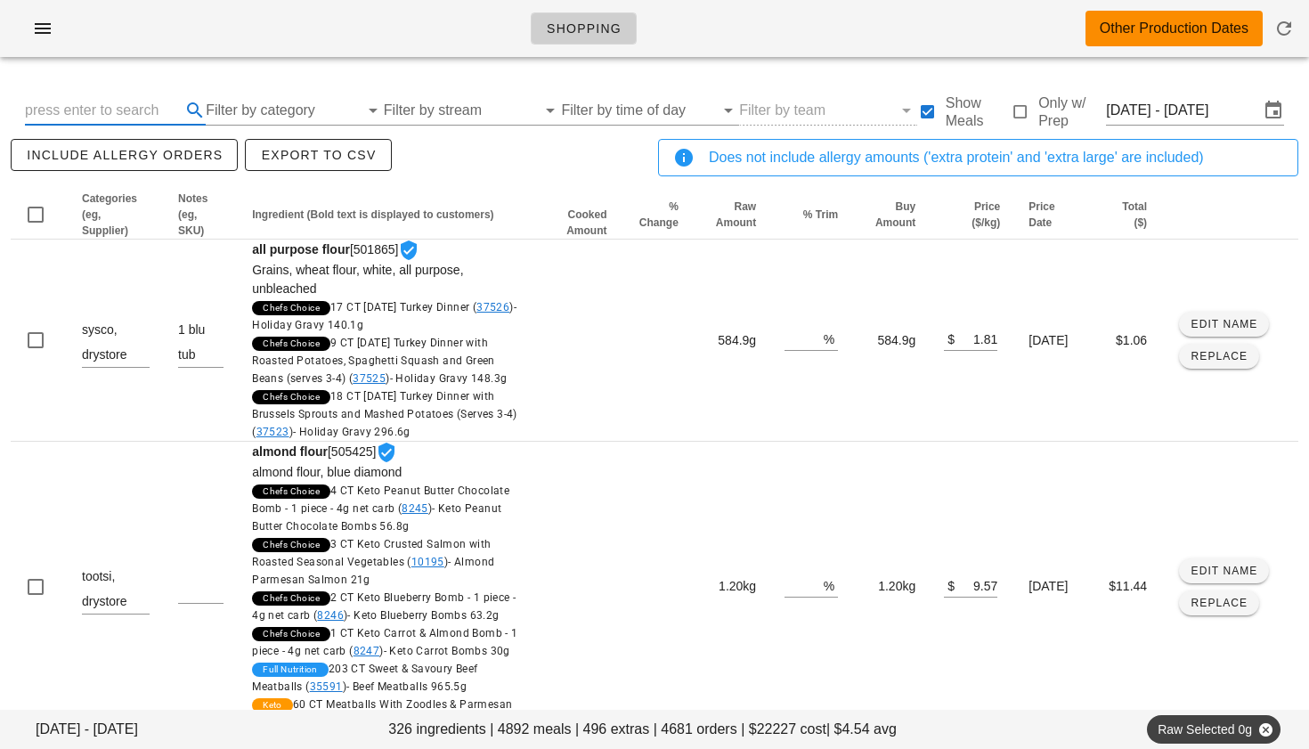
click at [131, 108] on input "text" at bounding box center [101, 110] width 152 height 28
type input "pork"
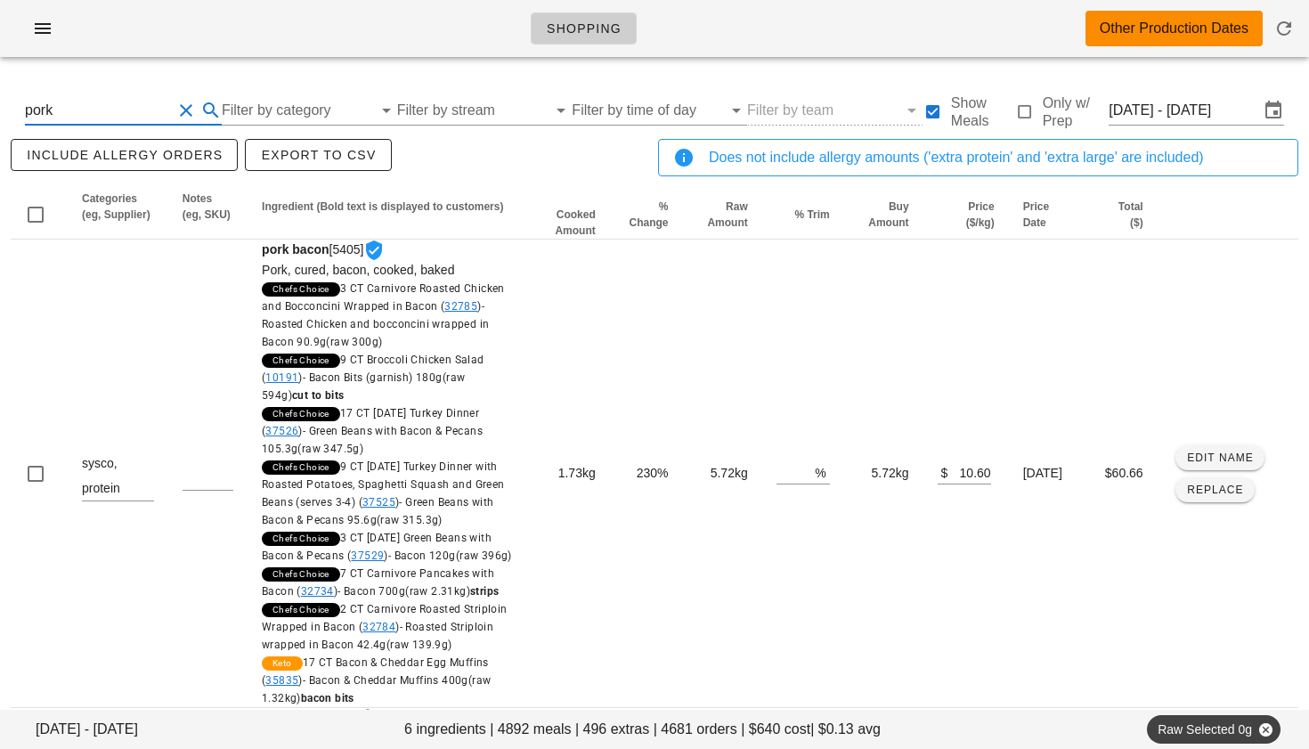
click at [189, 115] on button "Clear Search By Ingredient" at bounding box center [185, 110] width 21 height 21
click at [268, 112] on input "Filter by category" at bounding box center [282, 110] width 153 height 28
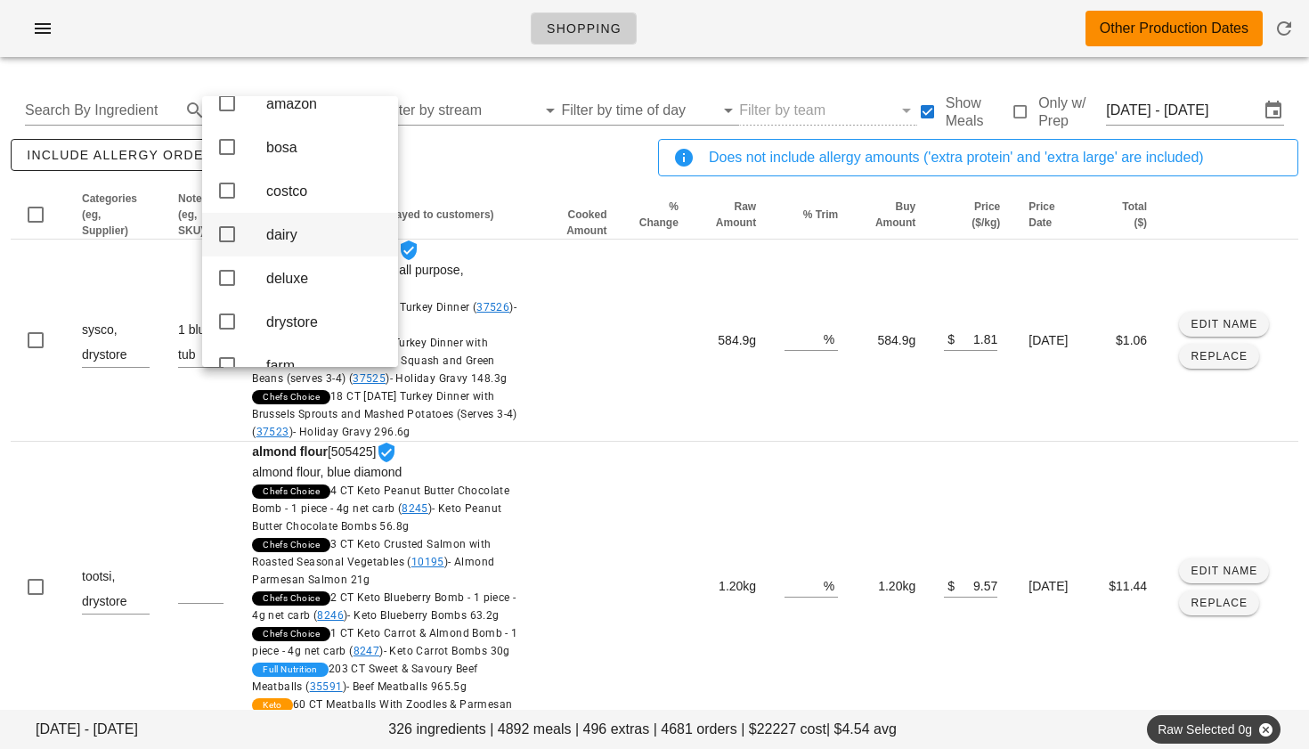
scroll to position [28, 0]
click at [229, 277] on icon at bounding box center [226, 270] width 21 height 21
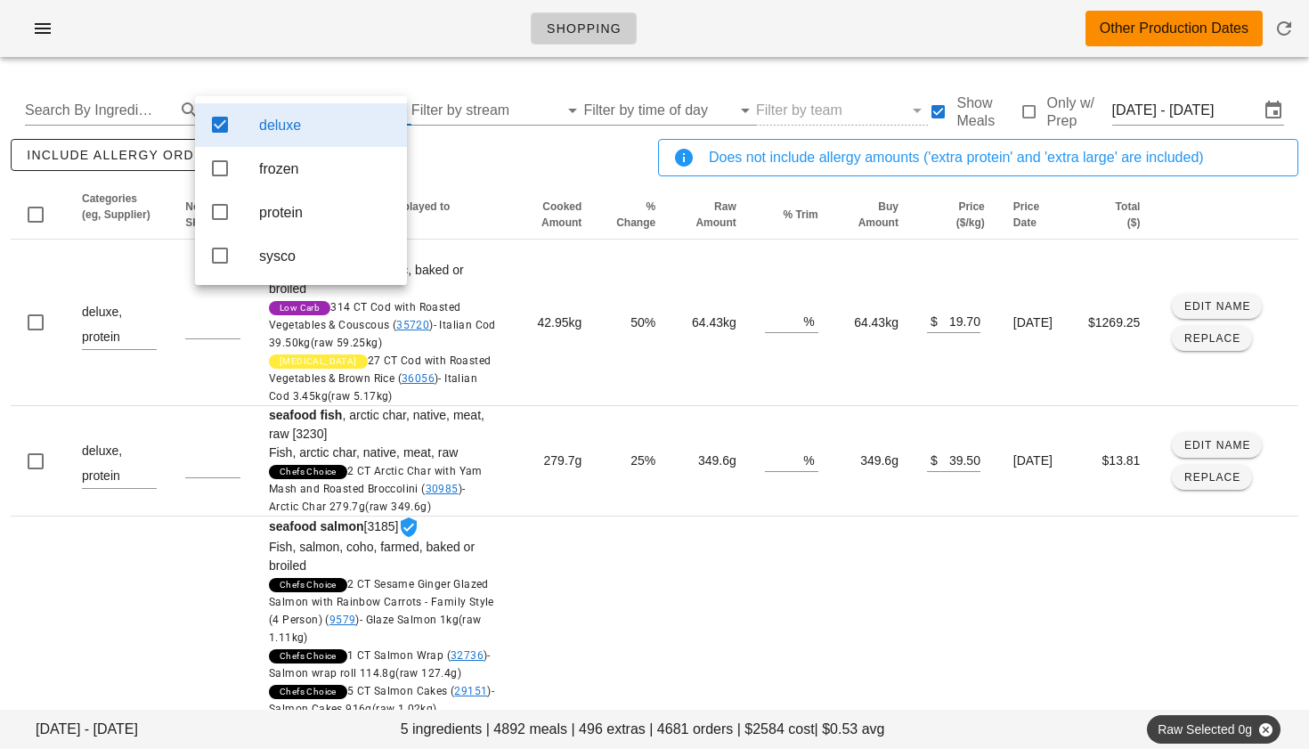
scroll to position [0, 0]
click at [463, 178] on div "include allergy orders Export to CSV" at bounding box center [330, 164] width 647 height 59
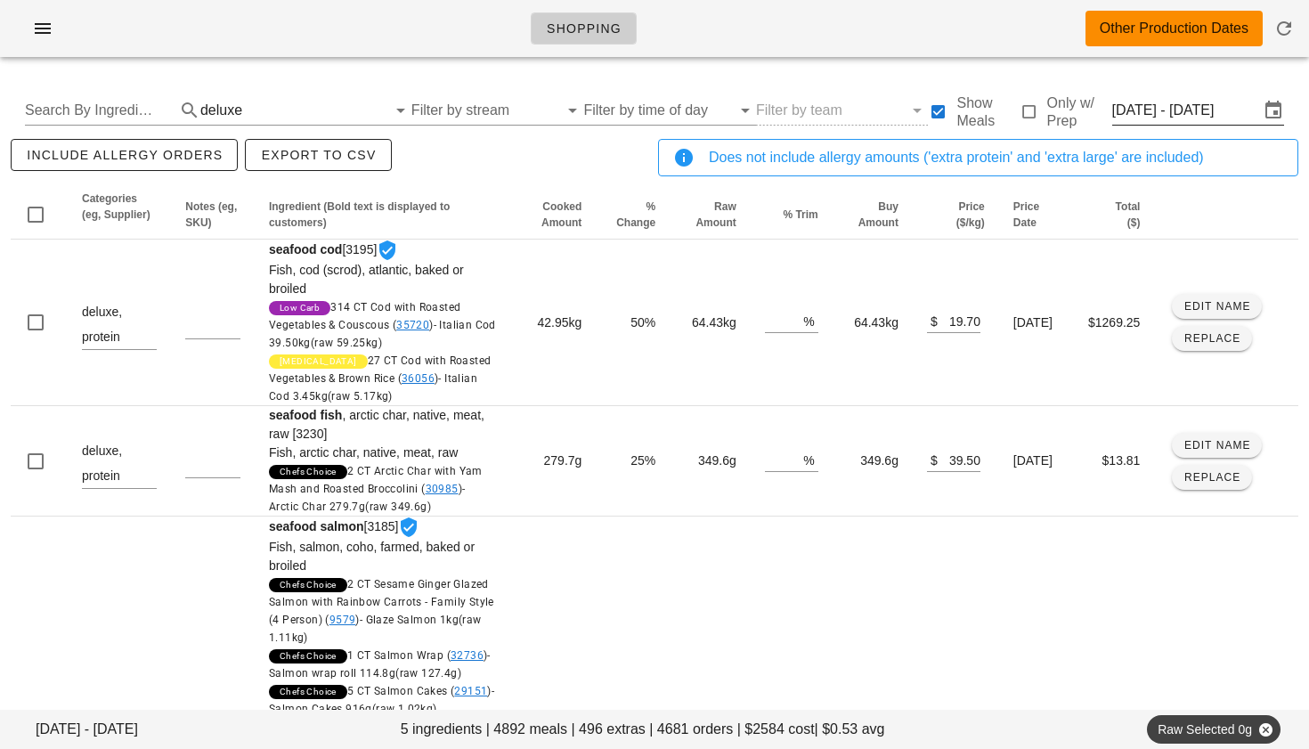
click at [1175, 104] on input "[DATE] - [DATE]" at bounding box center [1186, 110] width 148 height 28
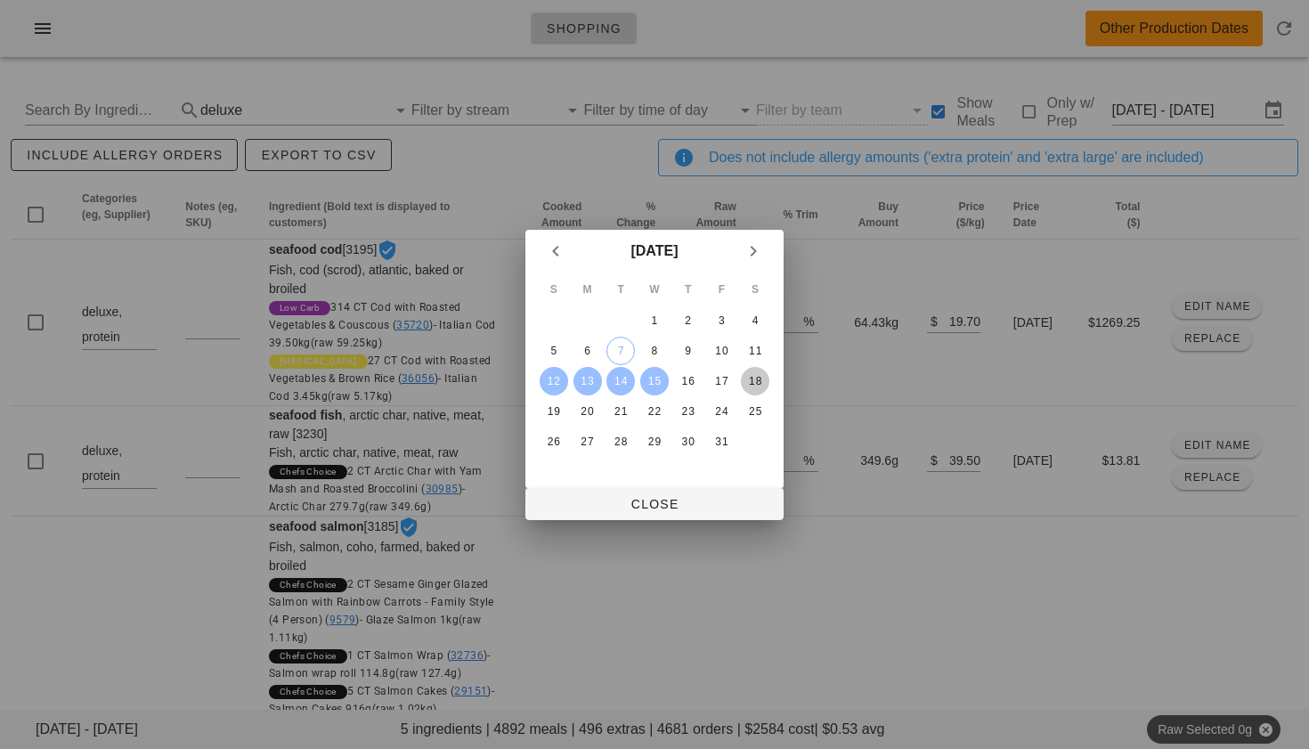
click at [749, 382] on div "18" at bounding box center [755, 381] width 28 height 12
click at [556, 379] on div "12" at bounding box center [554, 381] width 28 height 12
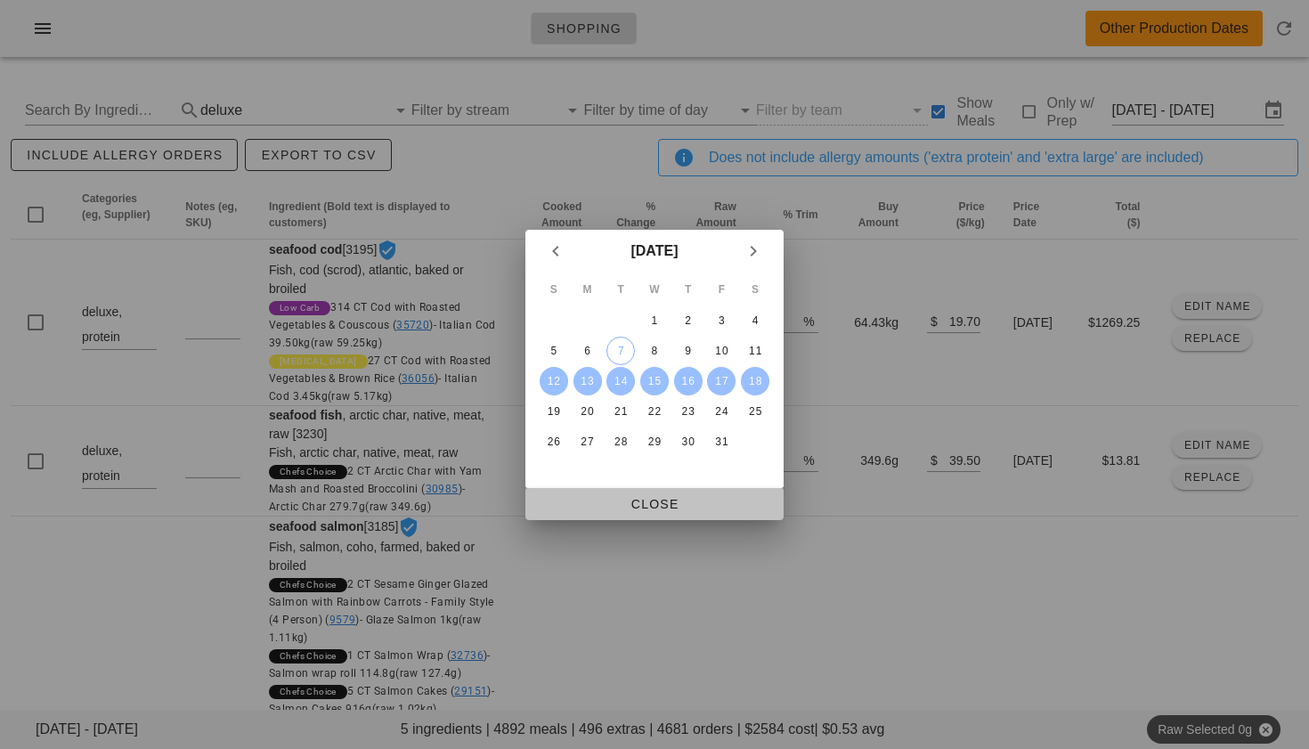
click at [658, 494] on button "Close" at bounding box center [654, 504] width 258 height 32
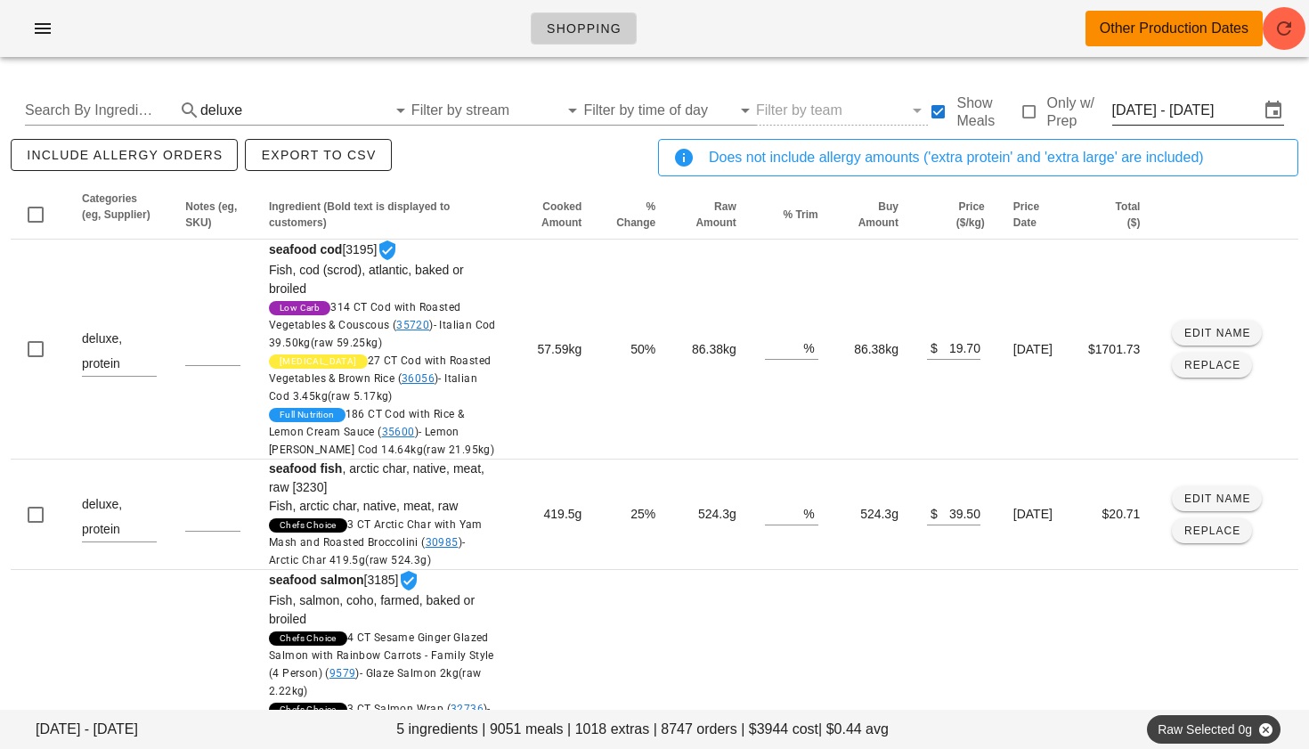
click at [1187, 114] on input "[DATE] - [DATE]" at bounding box center [1186, 110] width 148 height 28
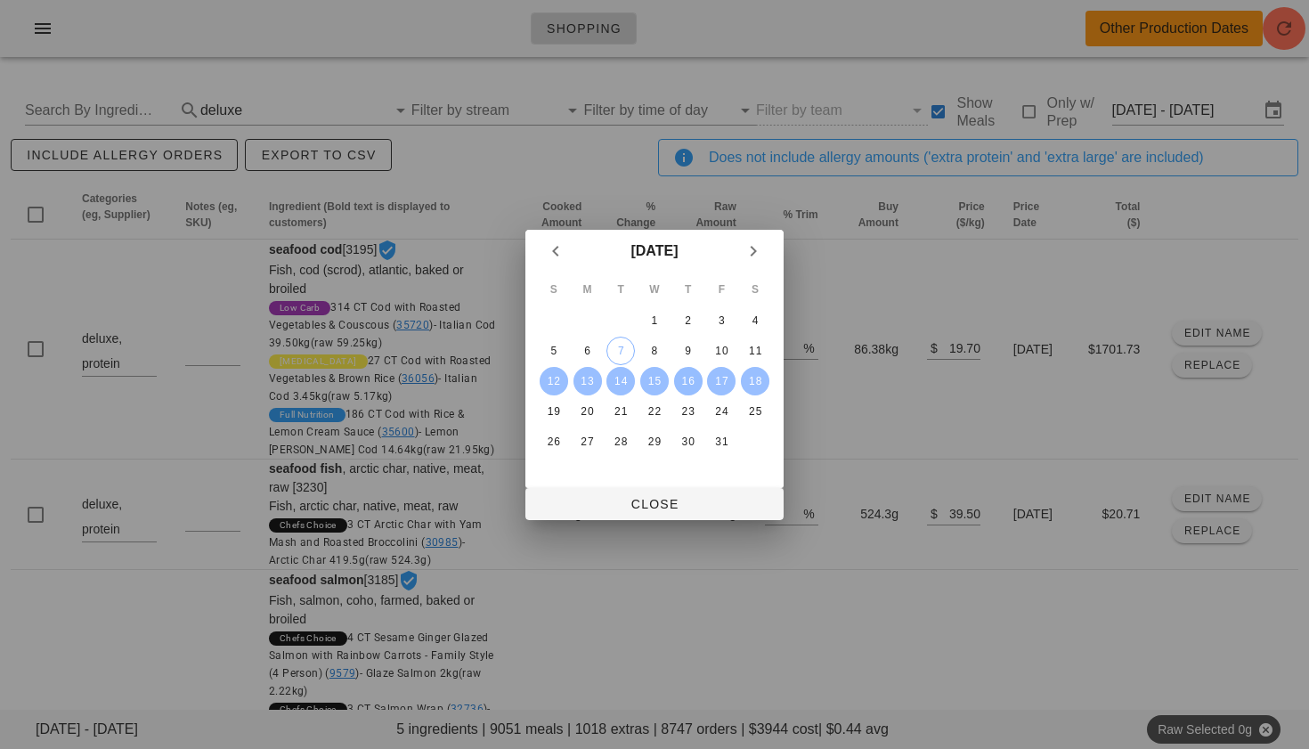
click at [687, 380] on div "16" at bounding box center [688, 381] width 28 height 12
click at [759, 376] on div "18" at bounding box center [755, 381] width 28 height 12
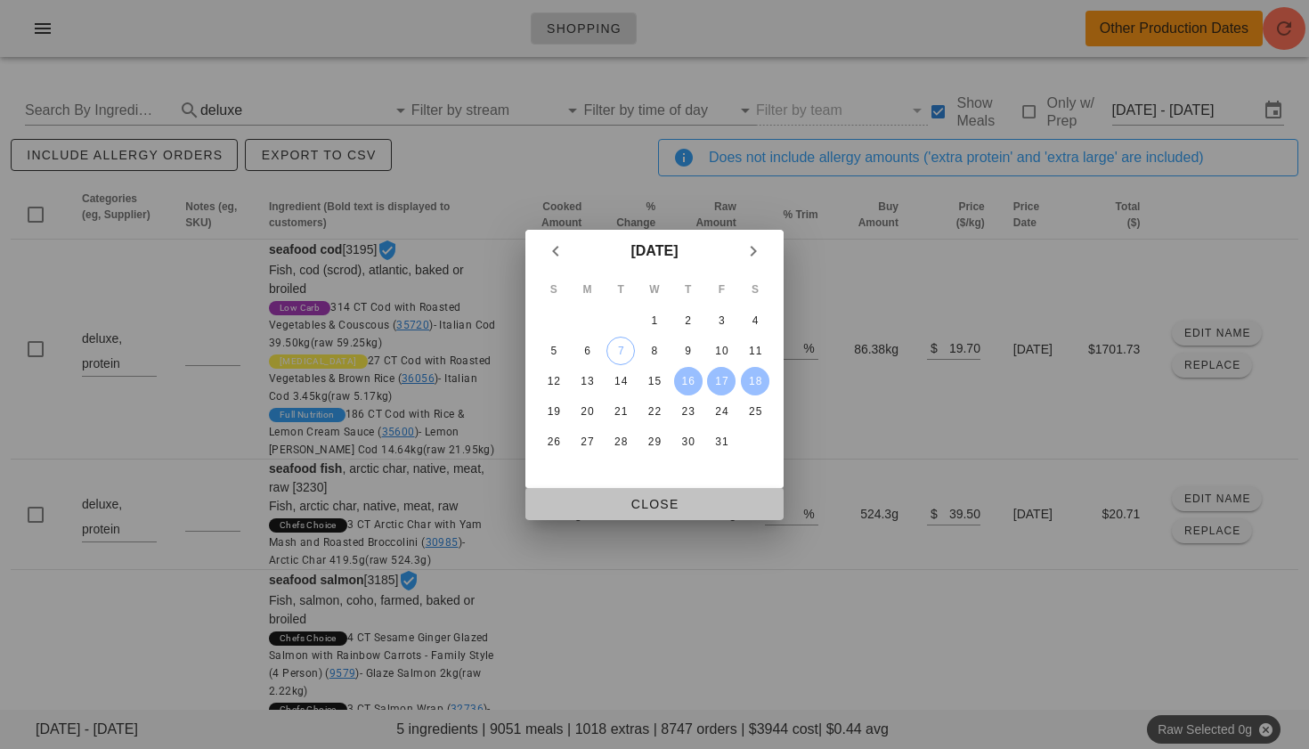
click at [658, 501] on span "Close" at bounding box center [655, 504] width 230 height 14
type input "[DATE] - [DATE]"
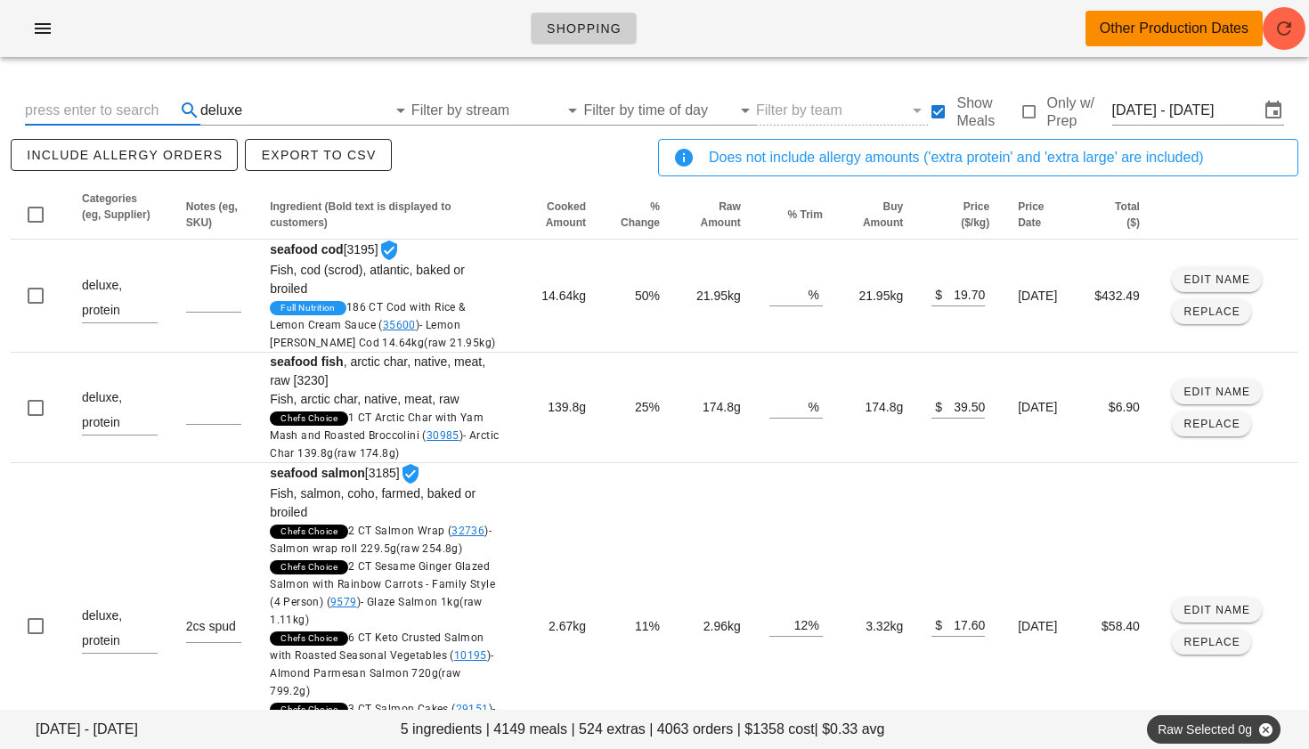
click at [86, 105] on input "text" at bounding box center [98, 110] width 147 height 28
click at [248, 103] on input "text" at bounding box center [316, 110] width 141 height 28
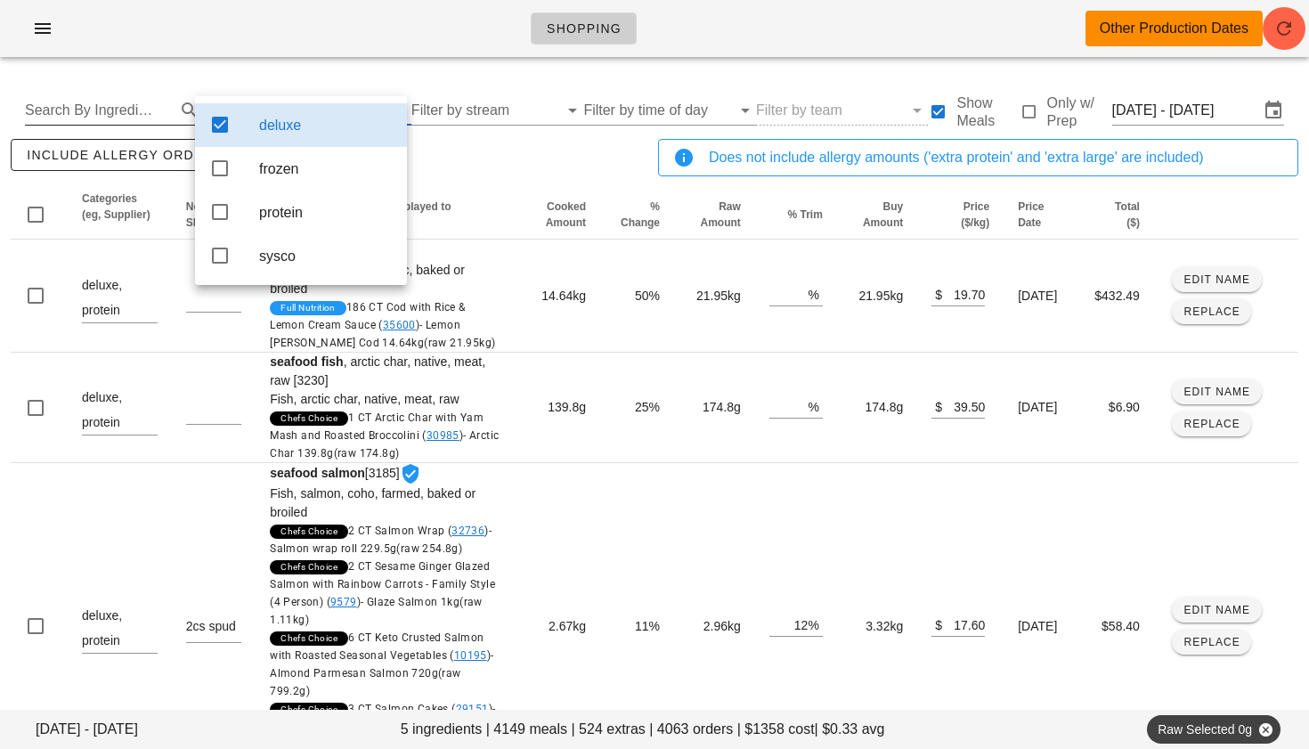
drag, startPoint x: 224, startPoint y: 127, endPoint x: 152, endPoint y: 118, distance: 72.8
click at [224, 127] on icon at bounding box center [219, 124] width 21 height 21
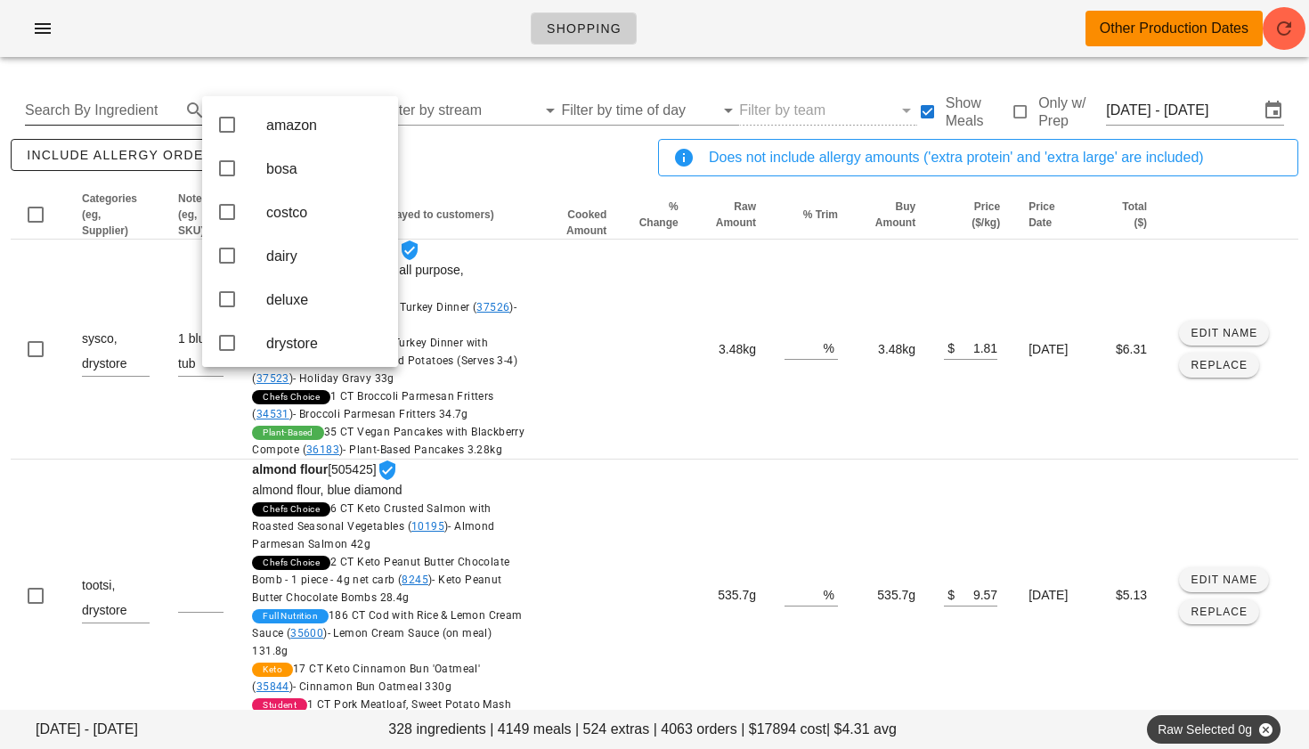
click at [140, 111] on input "Search By Ingredient" at bounding box center [101, 110] width 152 height 28
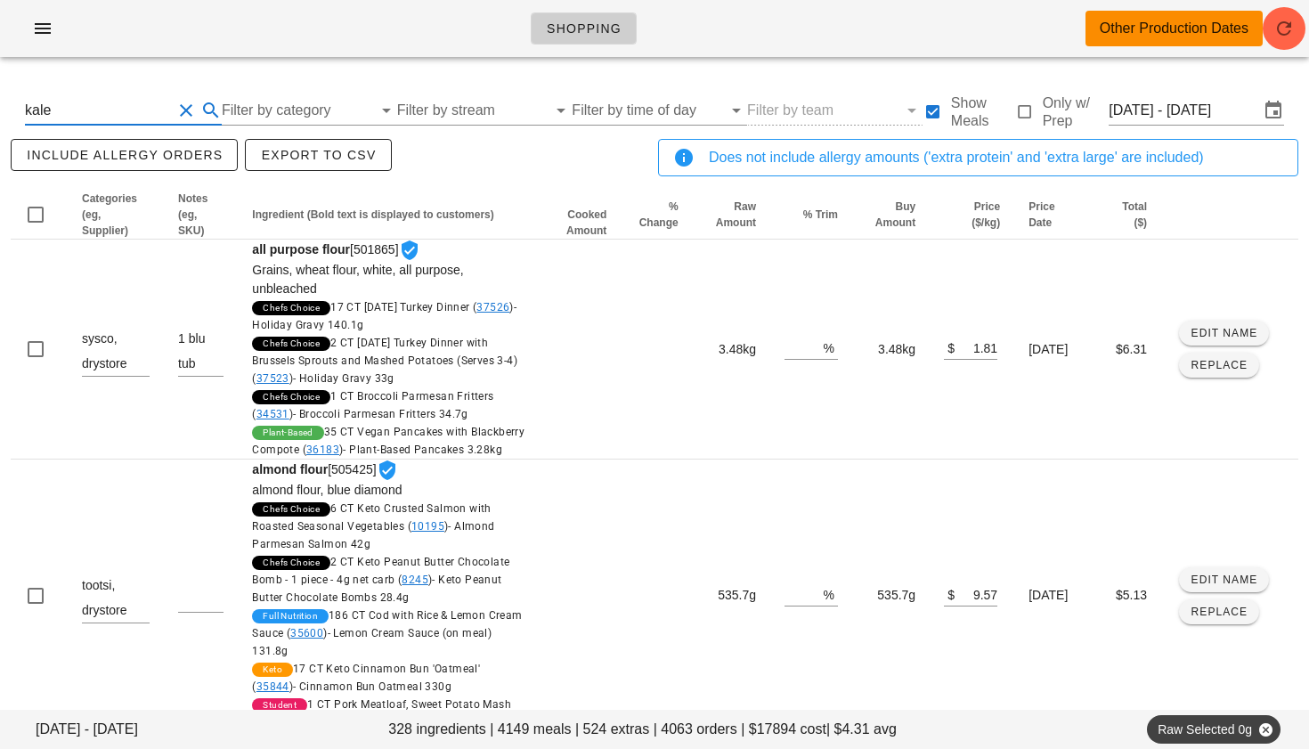
type input "kale"
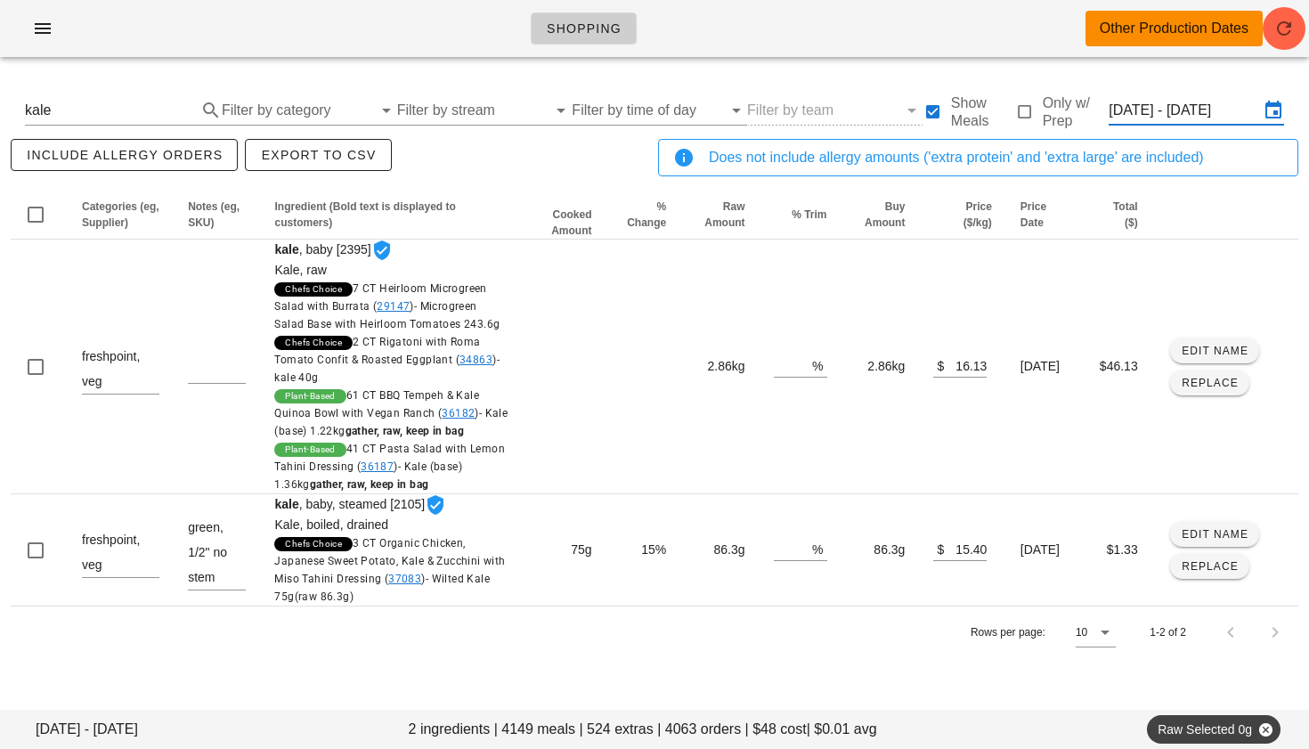
click at [1145, 113] on input "[DATE] - [DATE]" at bounding box center [1184, 110] width 150 height 28
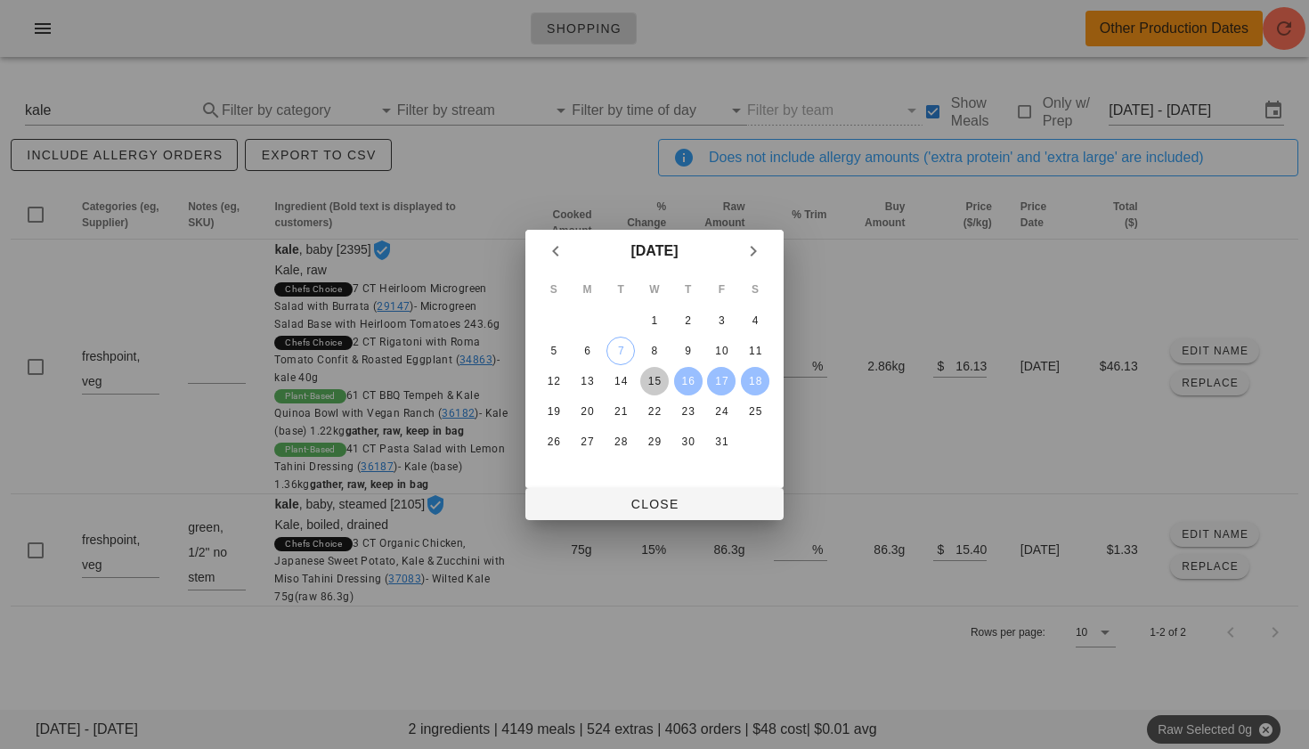
click at [660, 382] on div "15" at bounding box center [654, 381] width 28 height 12
click at [548, 382] on div "12" at bounding box center [554, 381] width 28 height 12
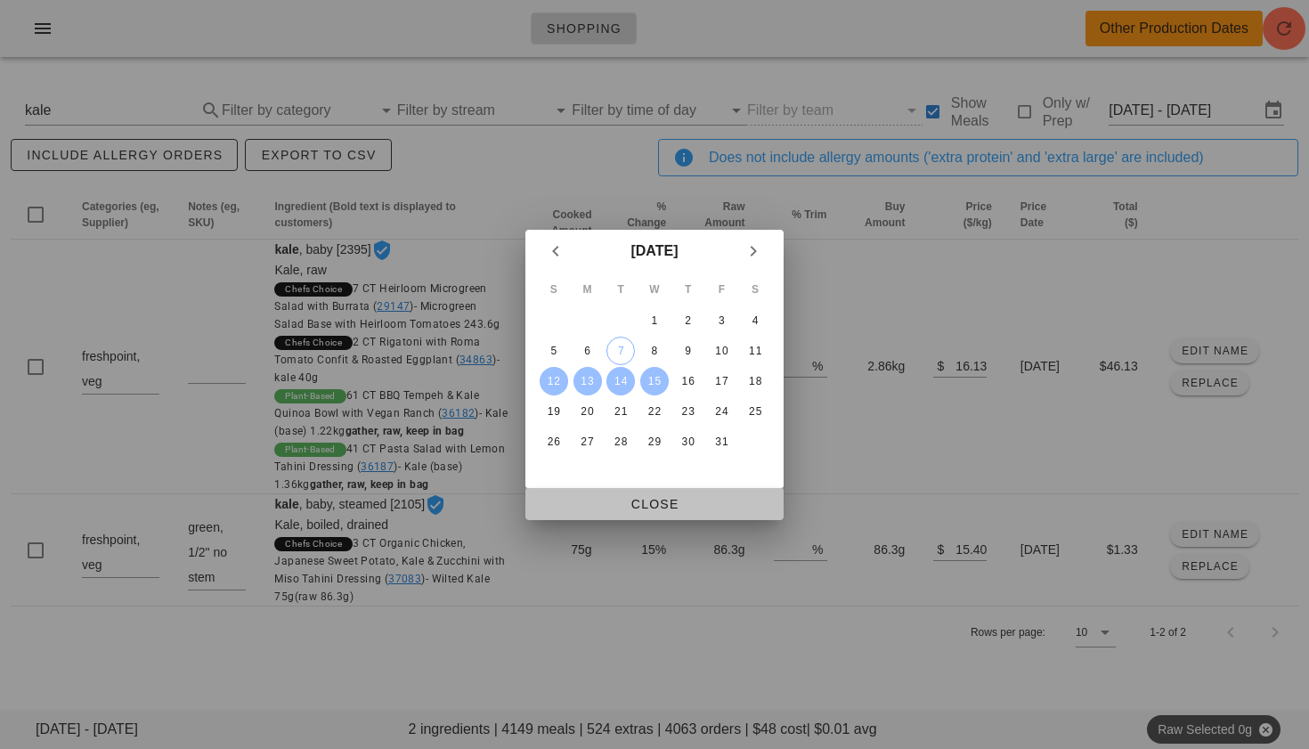
click at [649, 497] on span "Close" at bounding box center [655, 504] width 230 height 14
type input "[DATE] - [DATE]"
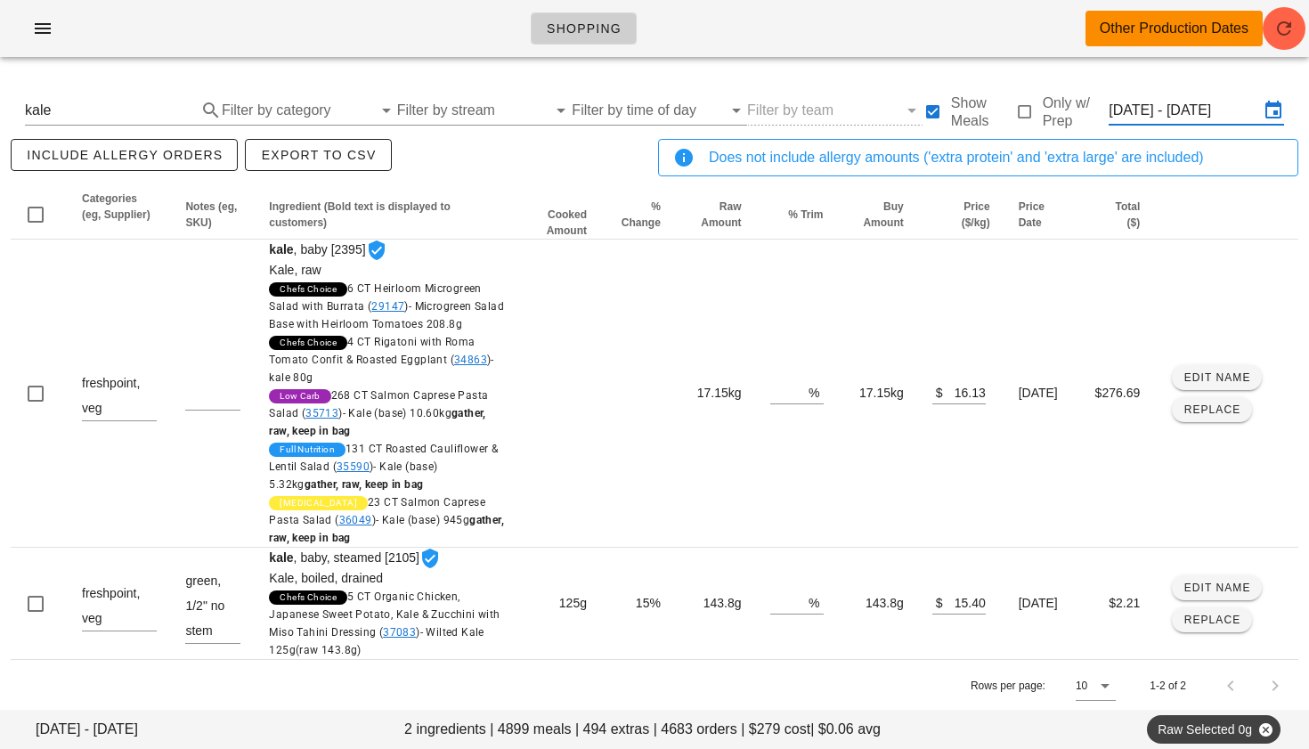
click at [1143, 117] on input "[DATE] - [DATE]" at bounding box center [1184, 110] width 150 height 28
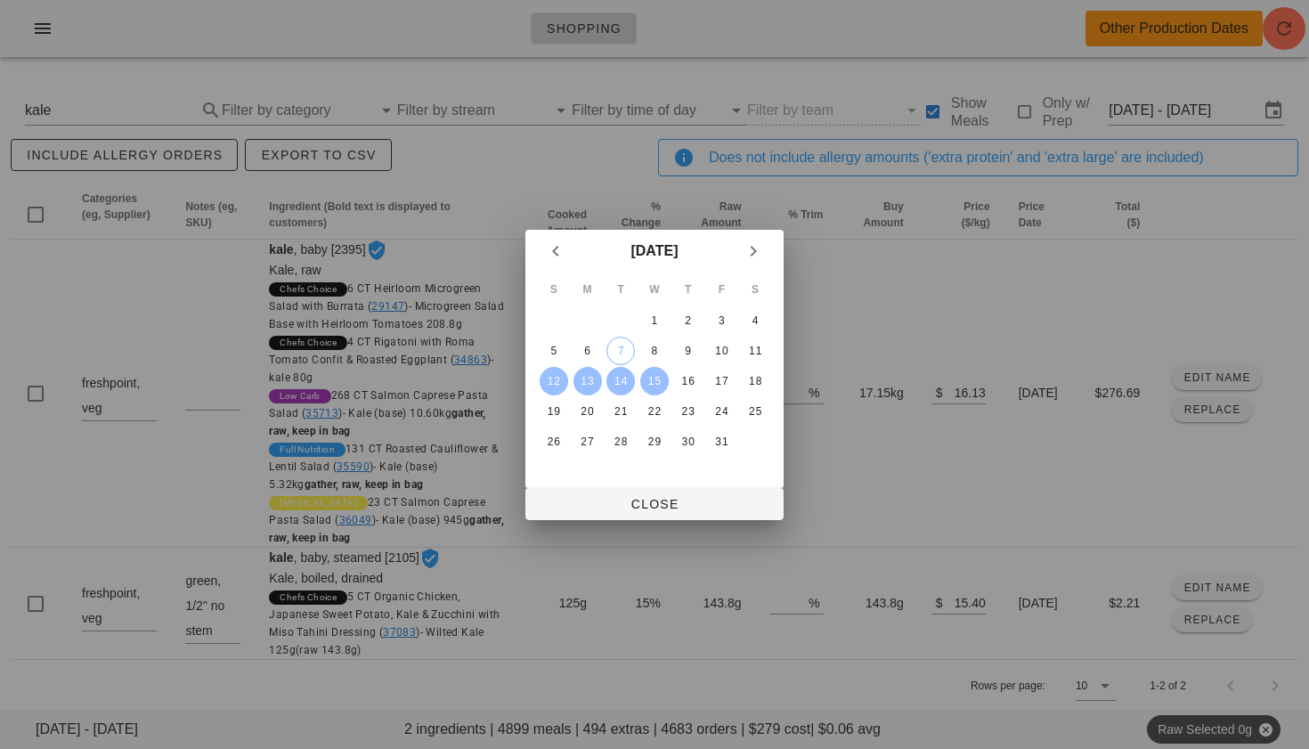
click at [995, 213] on div at bounding box center [654, 374] width 1309 height 749
click at [660, 503] on span "Close" at bounding box center [655, 504] width 230 height 14
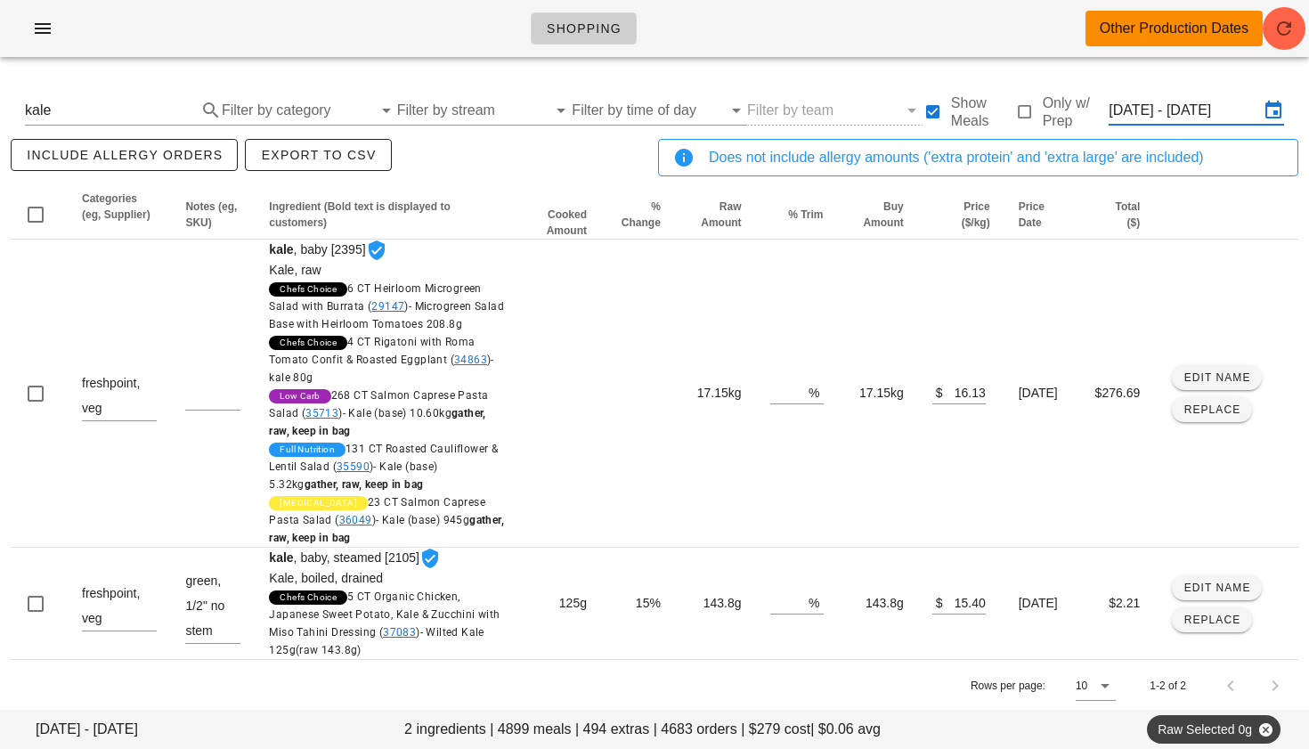
click at [1147, 118] on input "[DATE] - [DATE]" at bounding box center [1184, 110] width 150 height 28
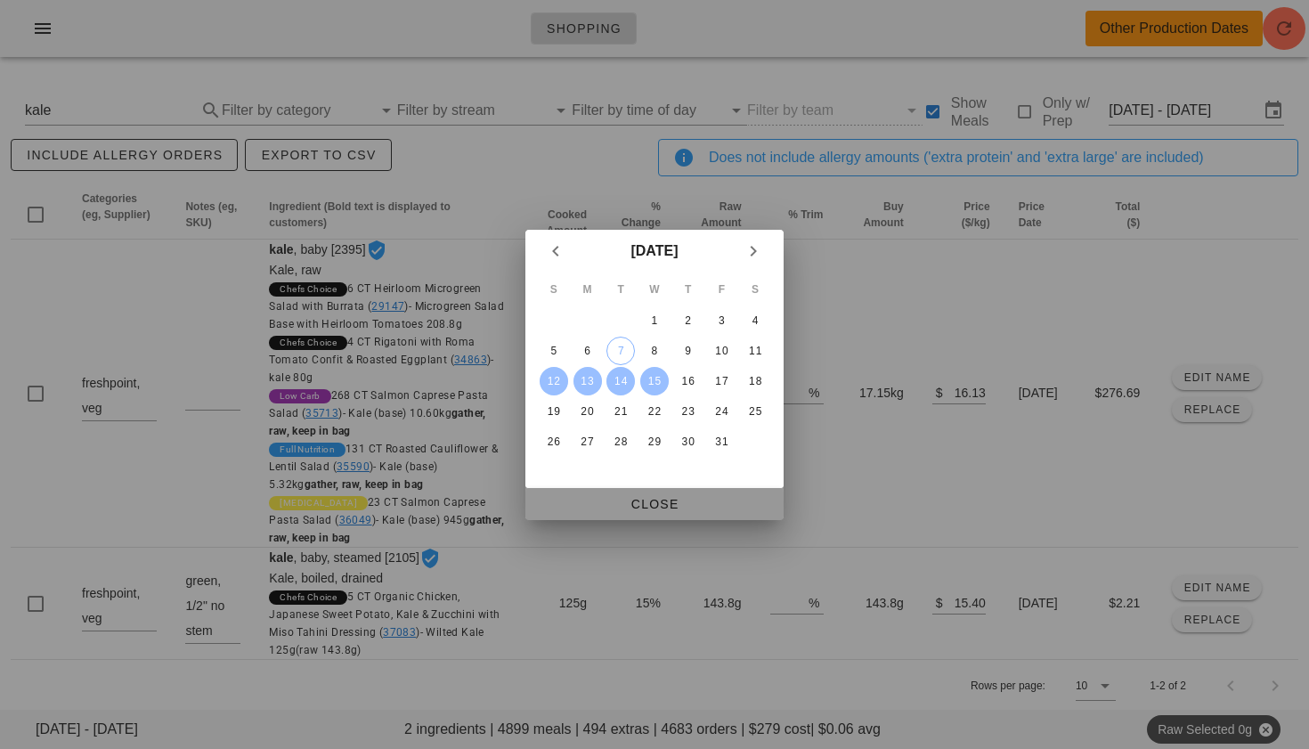
click at [658, 499] on span "Close" at bounding box center [655, 504] width 230 height 14
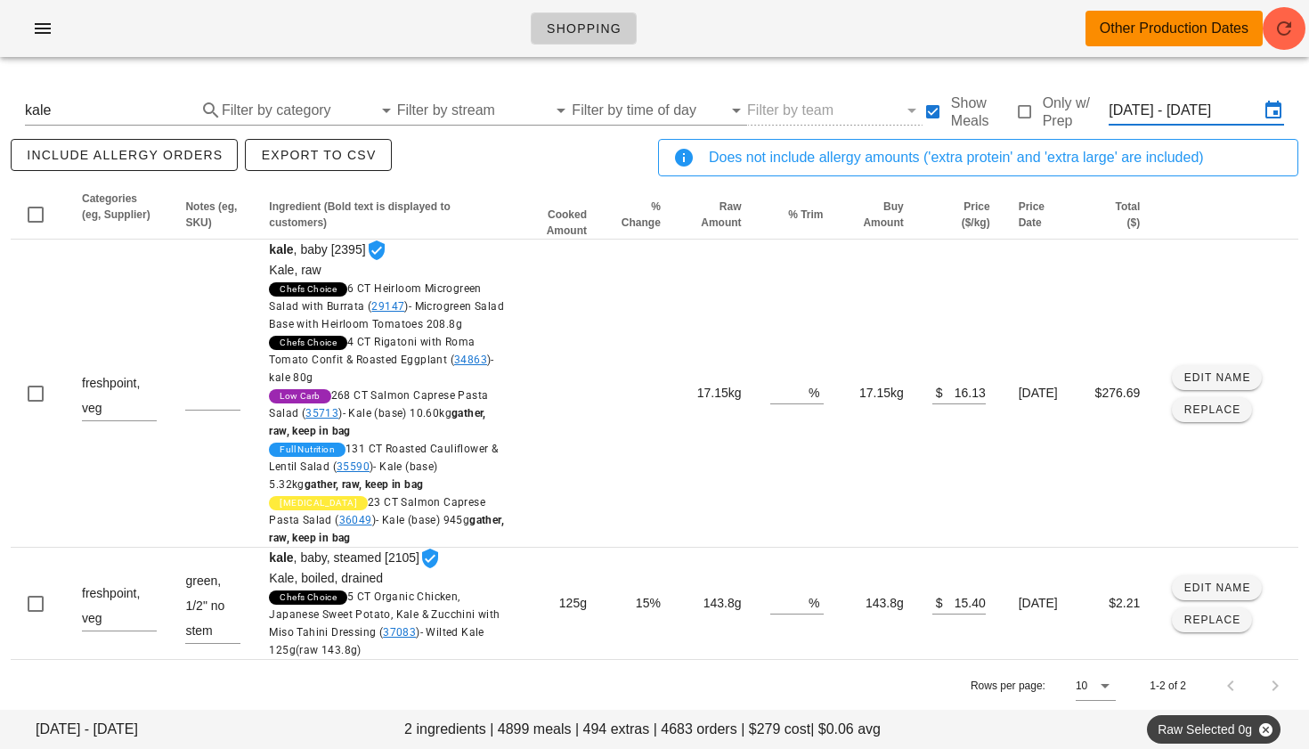
click at [1167, 114] on input "[DATE] - [DATE]" at bounding box center [1184, 110] width 150 height 28
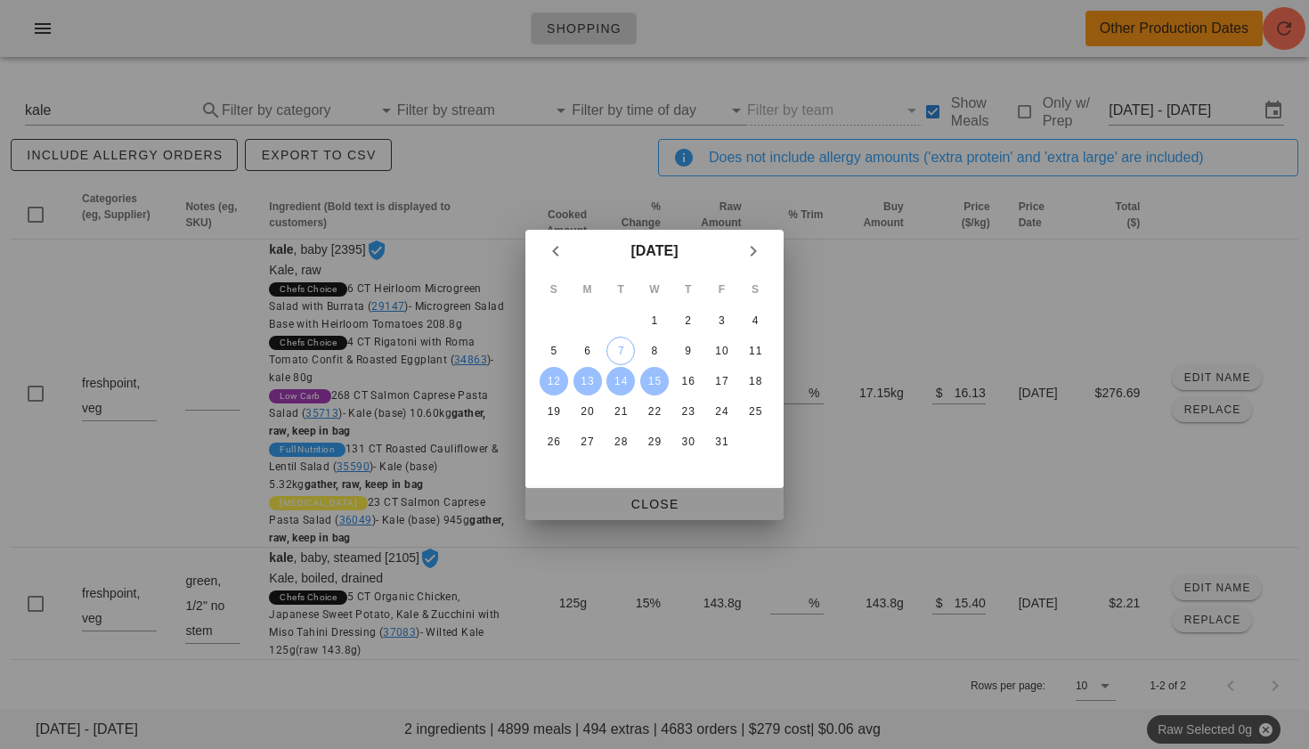
click at [630, 504] on span "Close" at bounding box center [655, 504] width 230 height 14
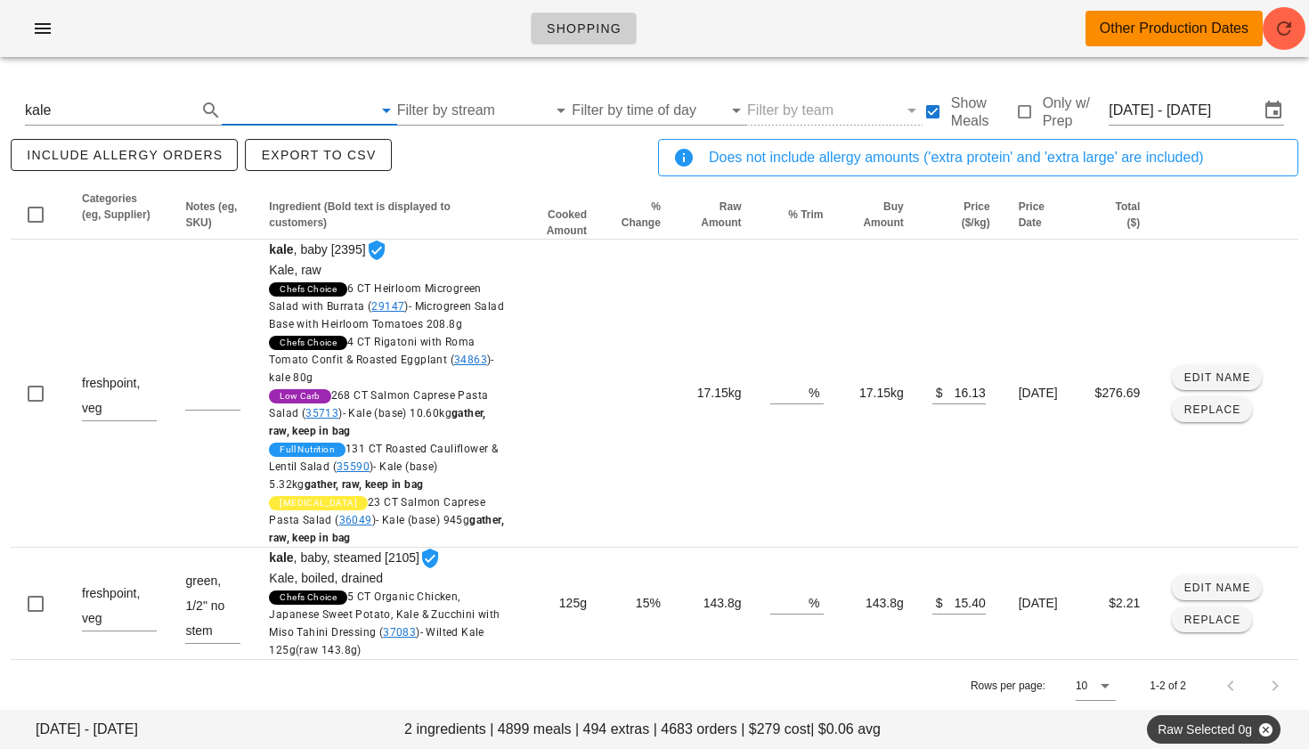
click at [324, 117] on input "text" at bounding box center [297, 110] width 150 height 28
click at [253, 172] on icon at bounding box center [244, 168] width 21 height 21
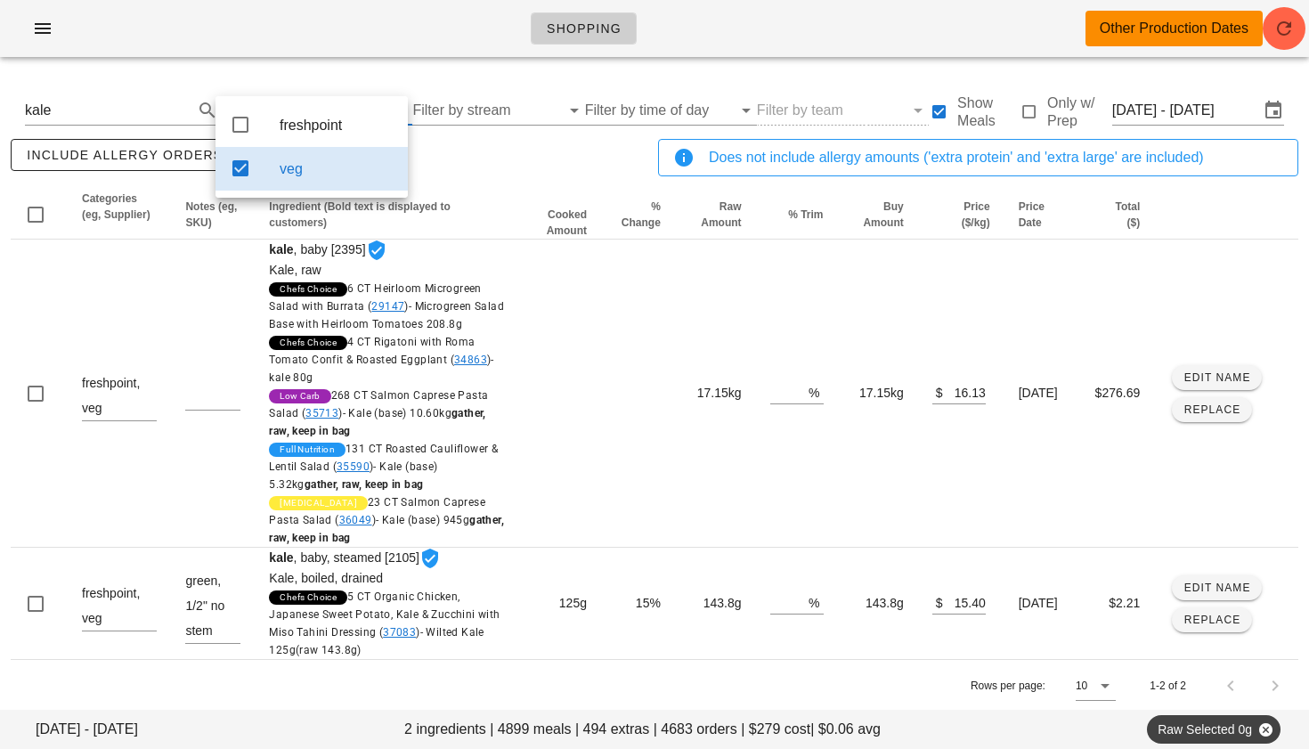
click at [511, 150] on div "include allergy orders Export to CSV" at bounding box center [330, 164] width 647 height 59
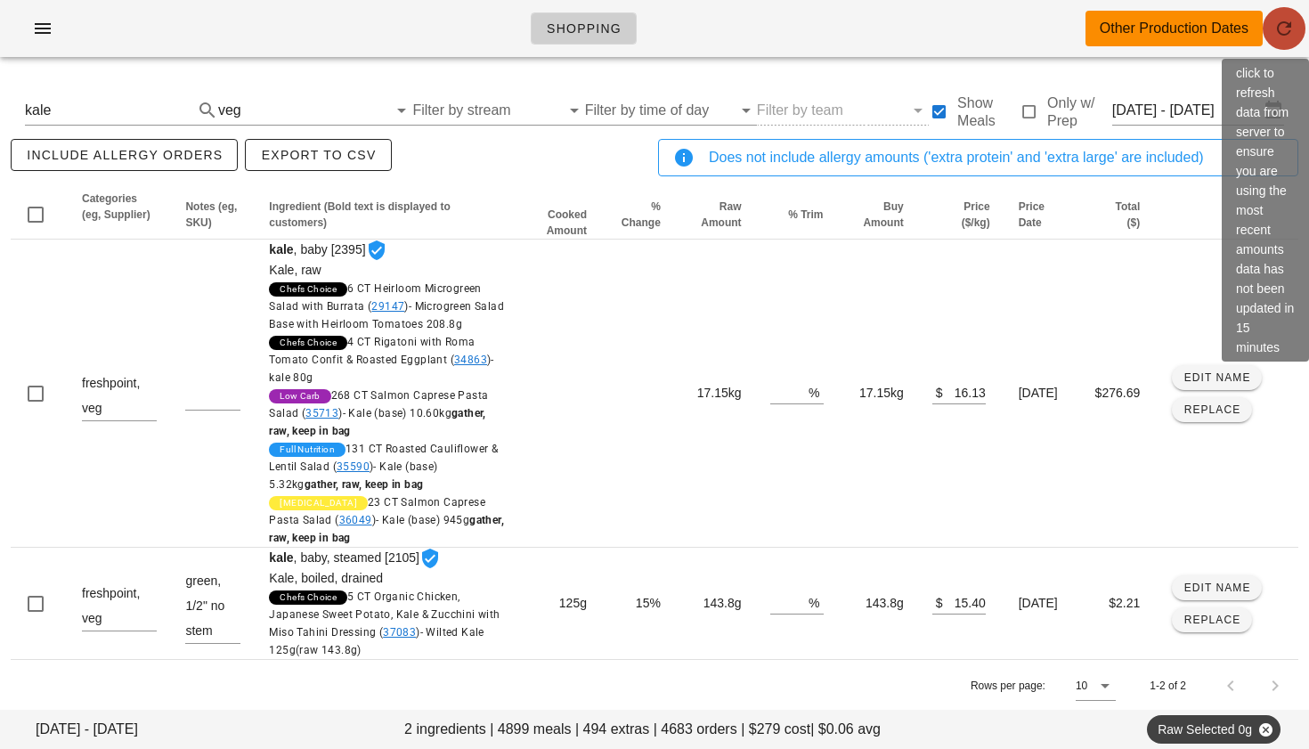
click at [1296, 28] on span "button" at bounding box center [1284, 28] width 43 height 21
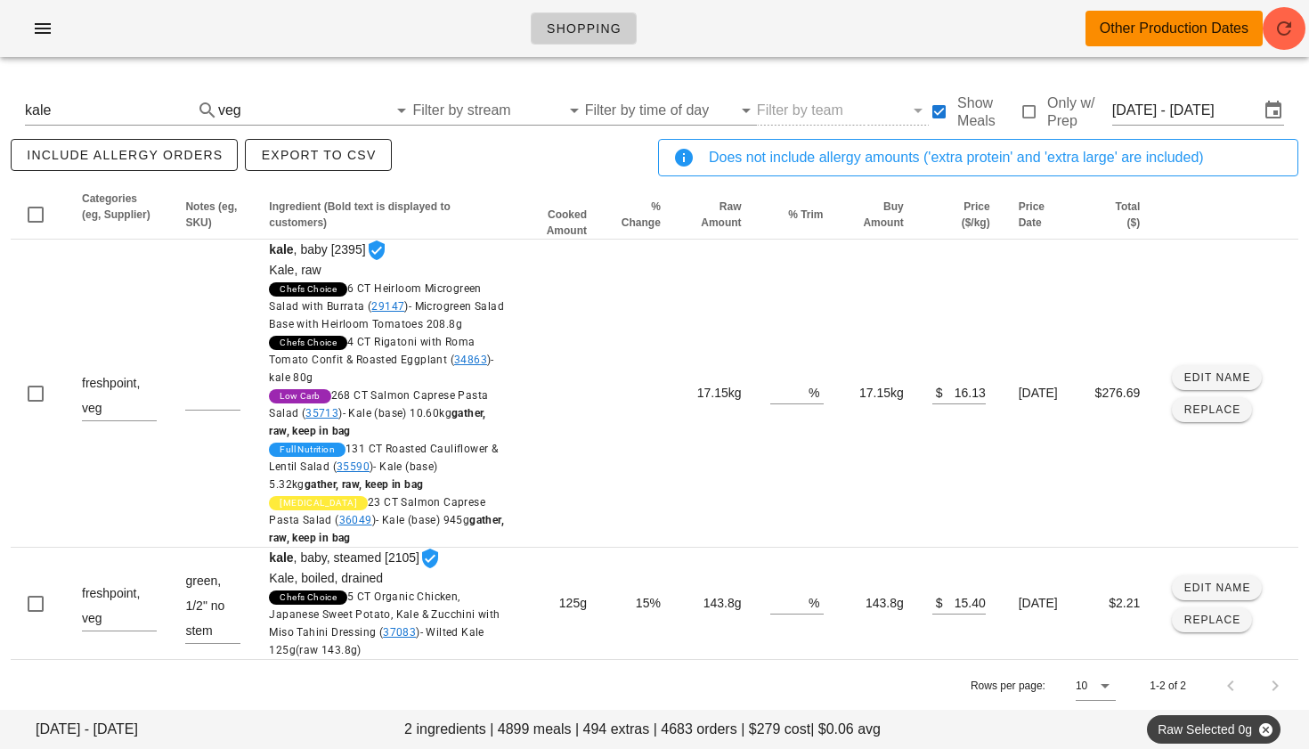
click at [175, 111] on button "Clear Search By Ingredient" at bounding box center [182, 110] width 21 height 21
click at [183, 111] on button "Clear Search By Ingredient" at bounding box center [185, 110] width 21 height 21
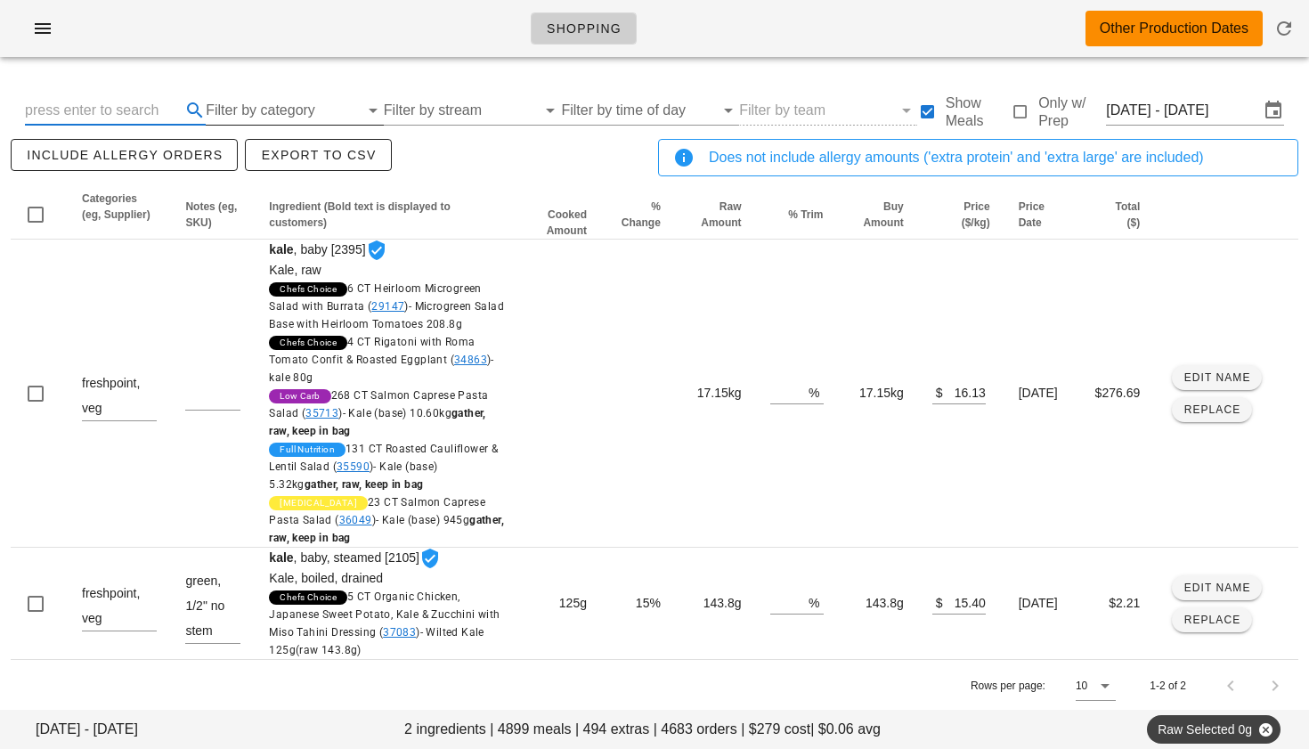
click at [251, 109] on input "Filter by category" at bounding box center [282, 110] width 153 height 28
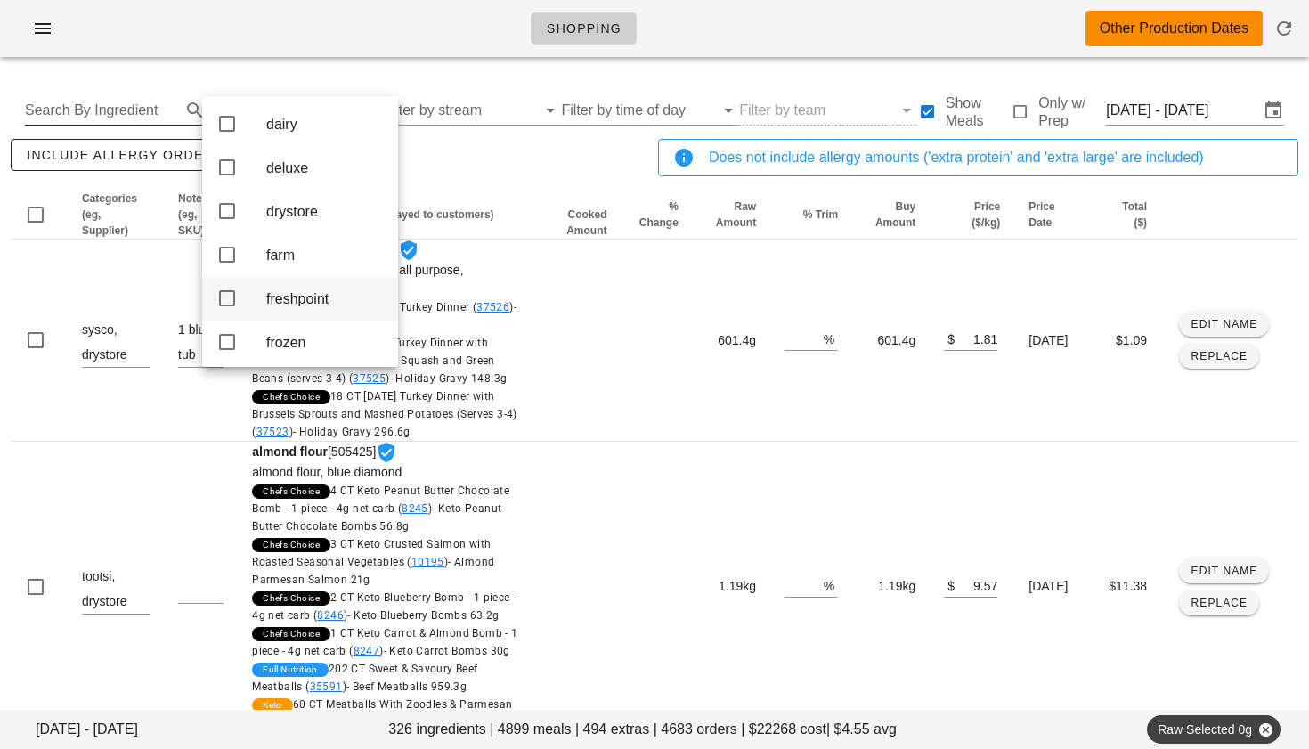
scroll to position [135, 0]
click at [225, 305] on icon at bounding box center [226, 294] width 21 height 21
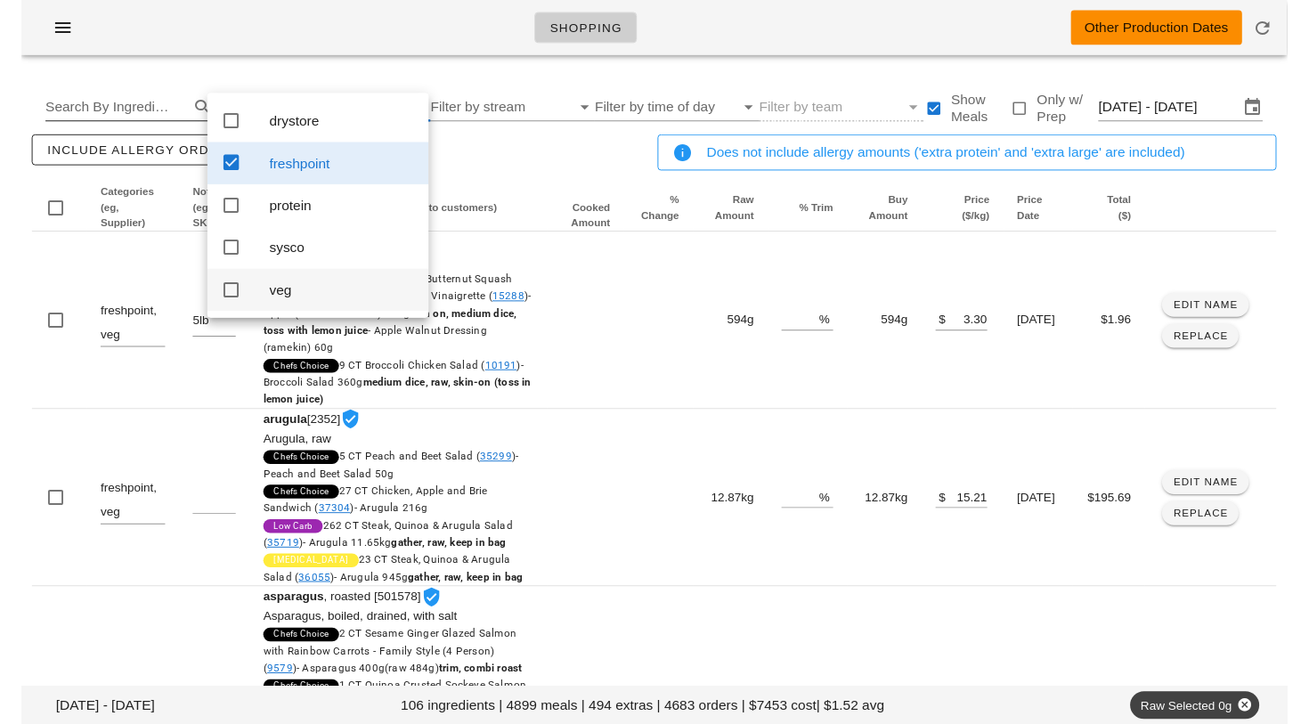
scroll to position [0, 0]
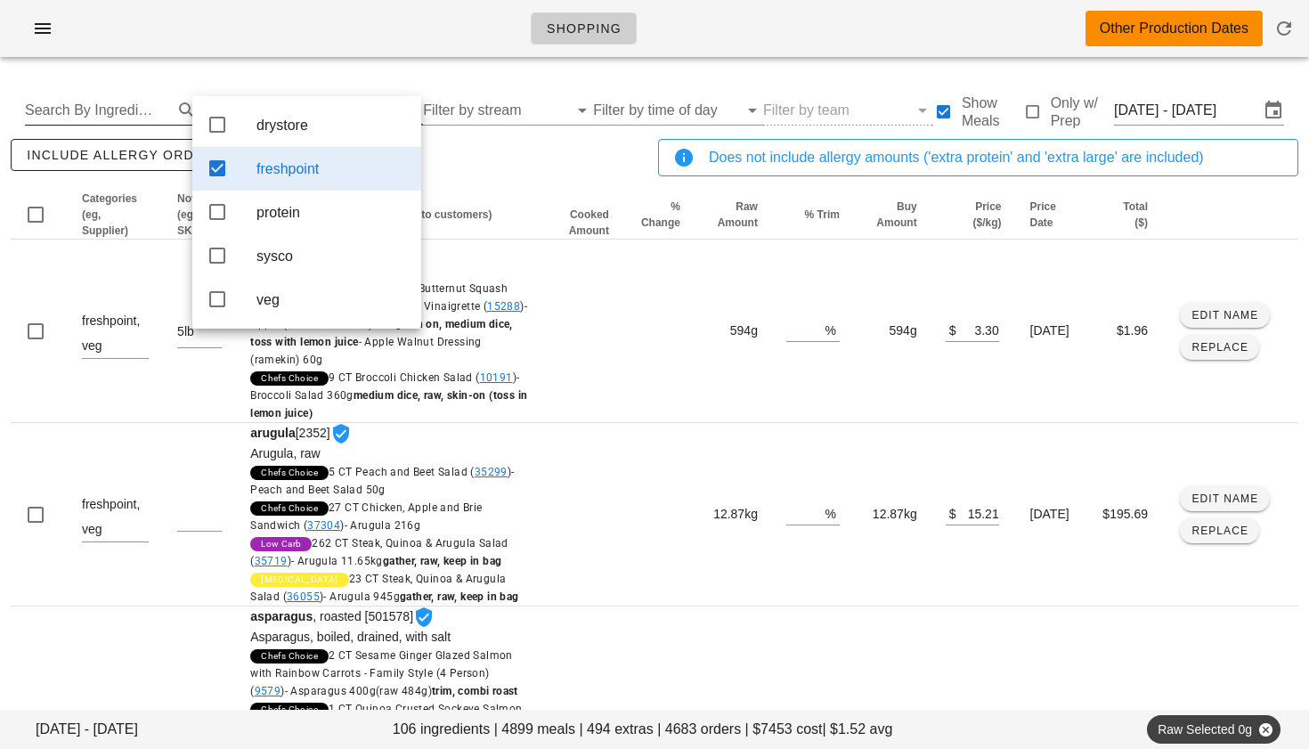
click at [500, 170] on div "include allergy orders Export to CSV" at bounding box center [330, 164] width 647 height 59
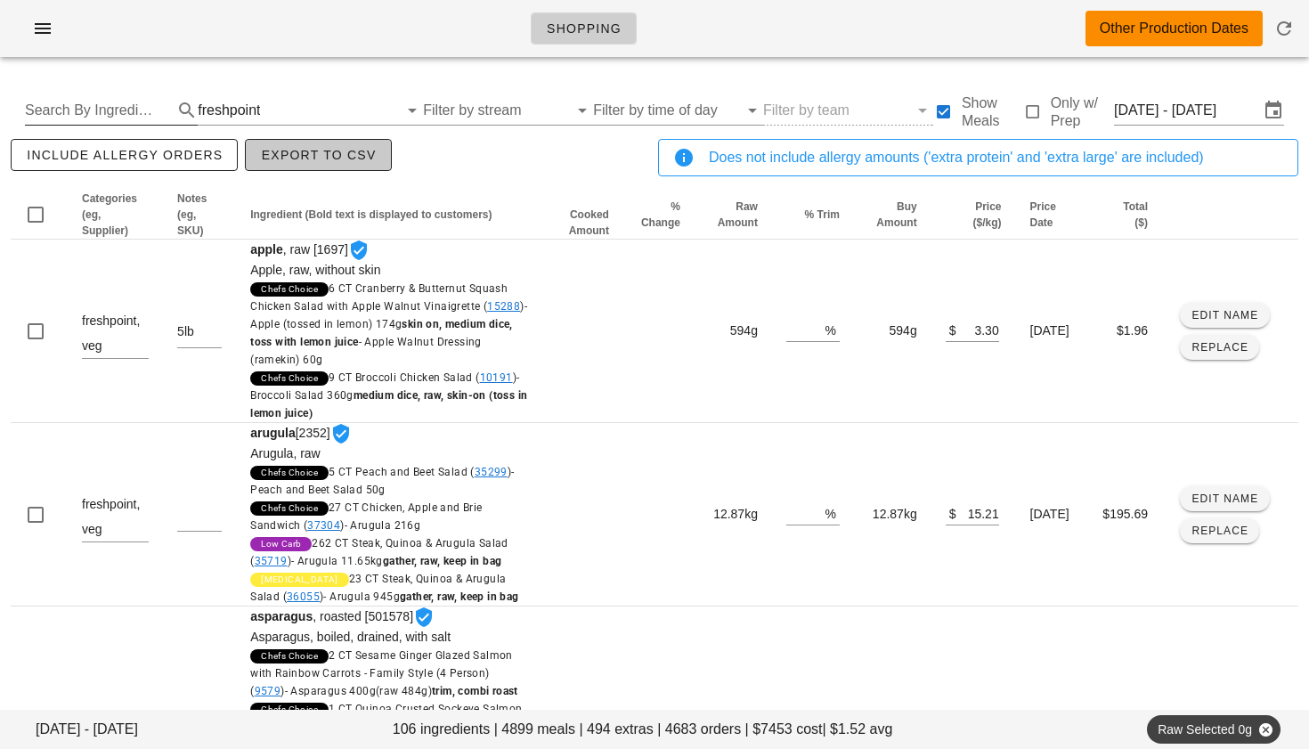
click at [361, 162] on span "Export to CSV" at bounding box center [318, 155] width 116 height 14
